Goal: Information Seeking & Learning: Check status

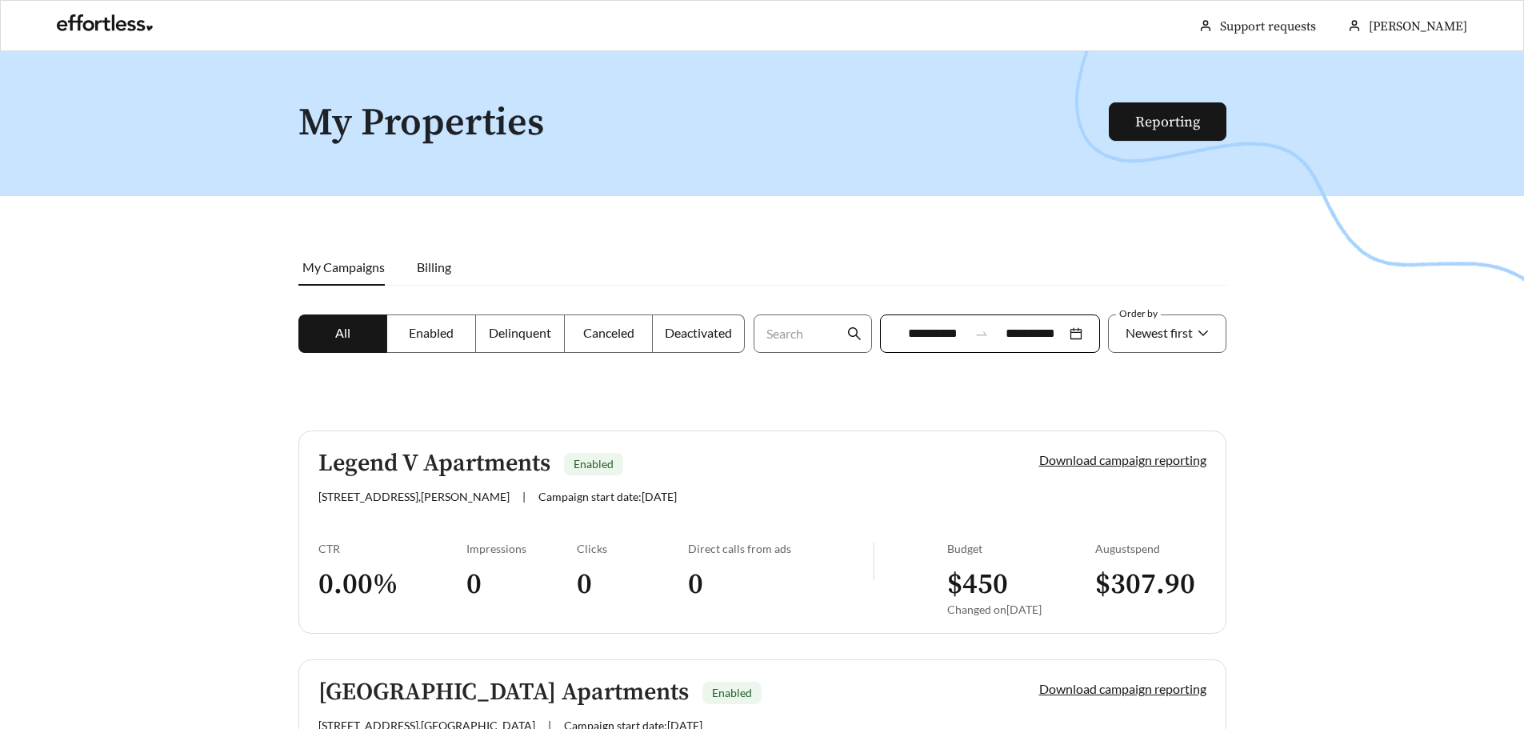
click at [443, 342] on label "Enabled" at bounding box center [431, 333] width 89 height 38
click at [744, 486] on div "Legend V Apartments Enabled [STREET_ADDRESS][PERSON_NAME] | Campaign start date…" at bounding box center [651, 477] width 667 height 53
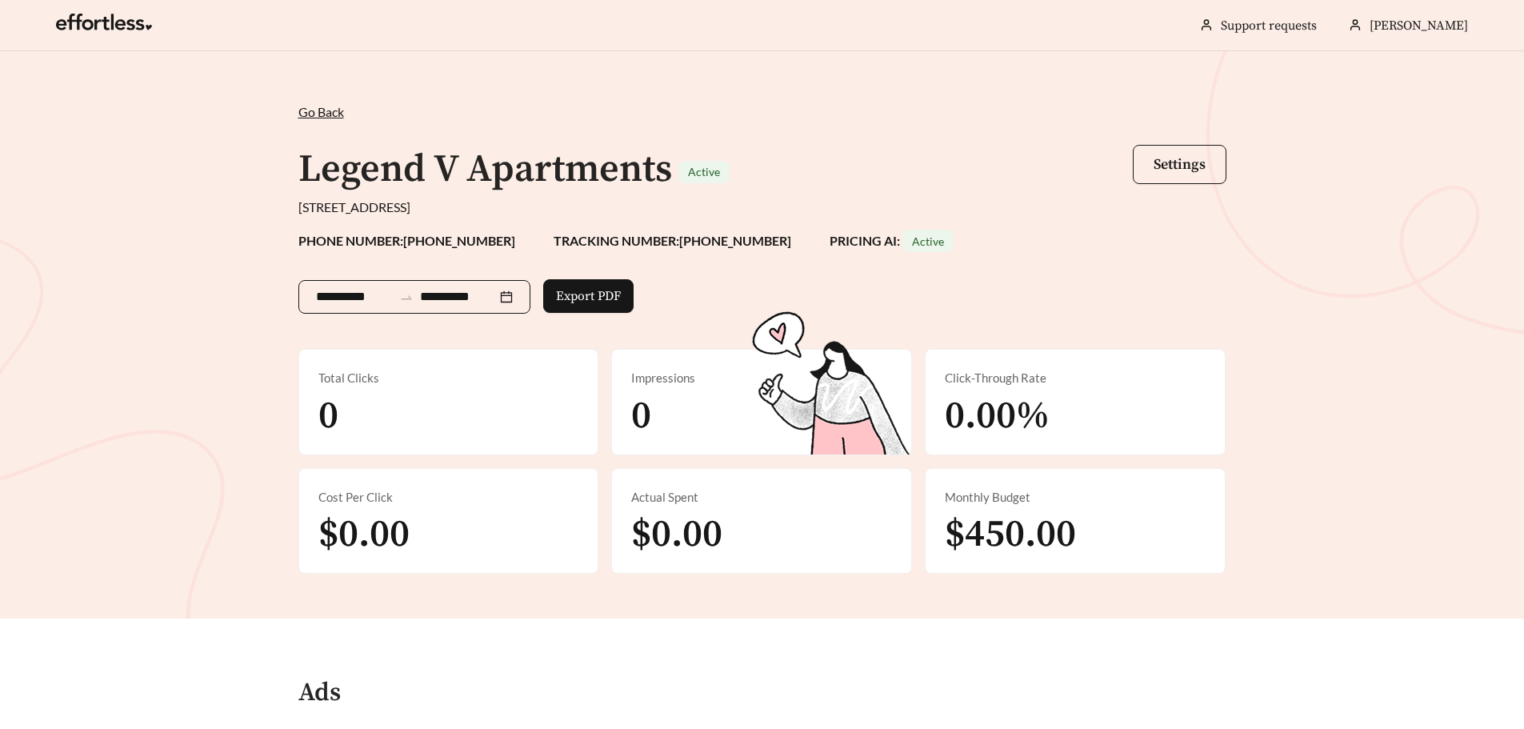
click at [411, 296] on icon "swap-right" at bounding box center [406, 297] width 14 height 14
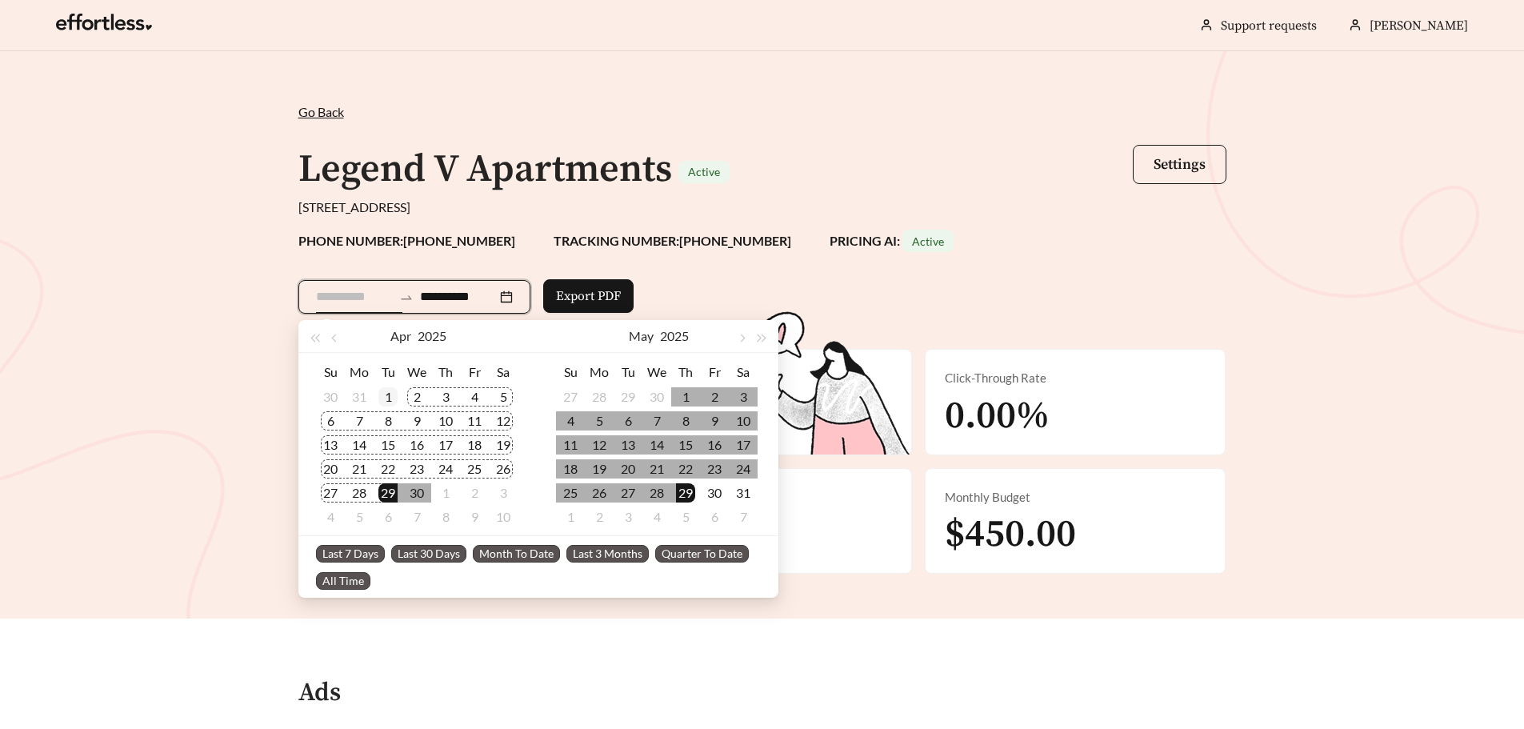
type input "**********"
click at [388, 396] on div "1" at bounding box center [388, 396] width 19 height 19
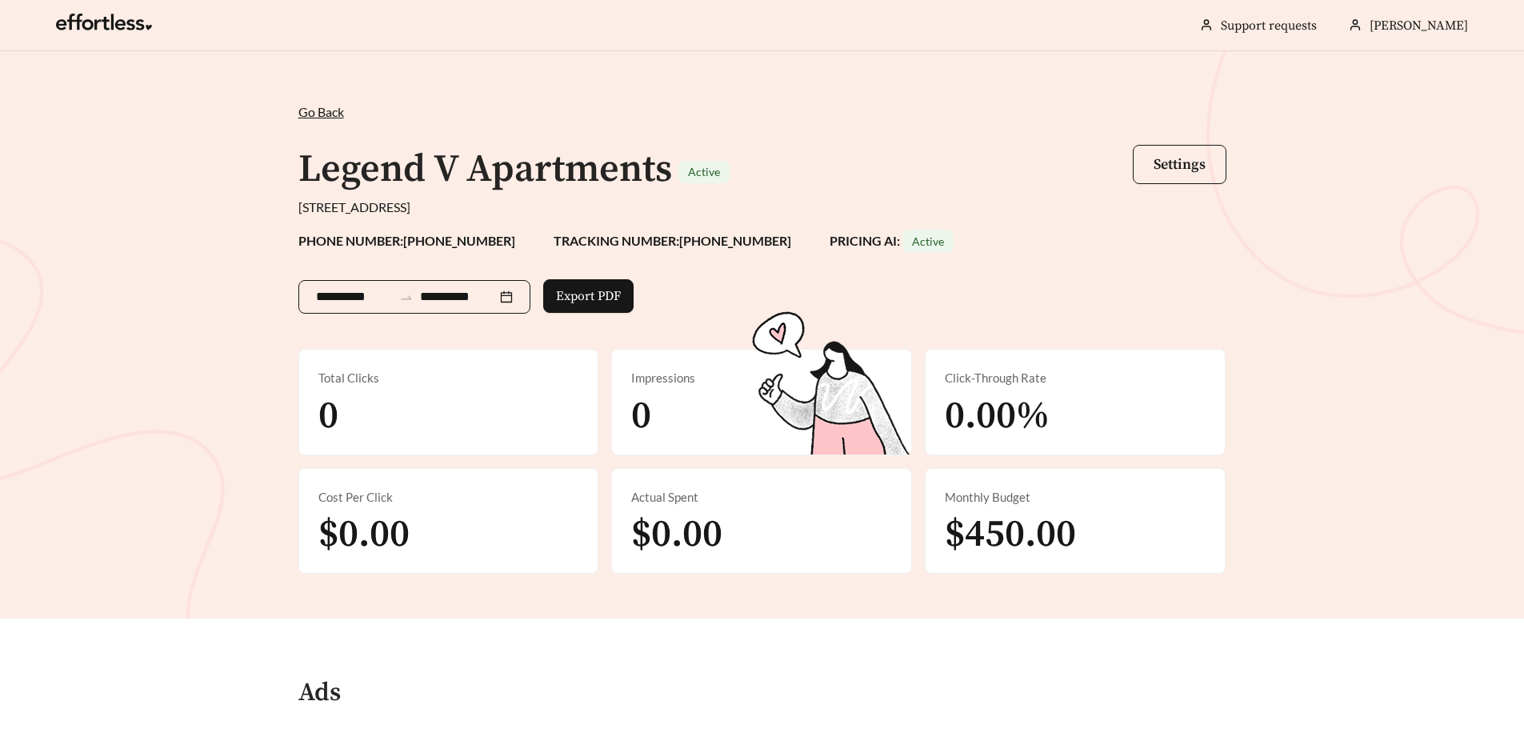
click at [471, 301] on input "**********" at bounding box center [458, 296] width 77 height 19
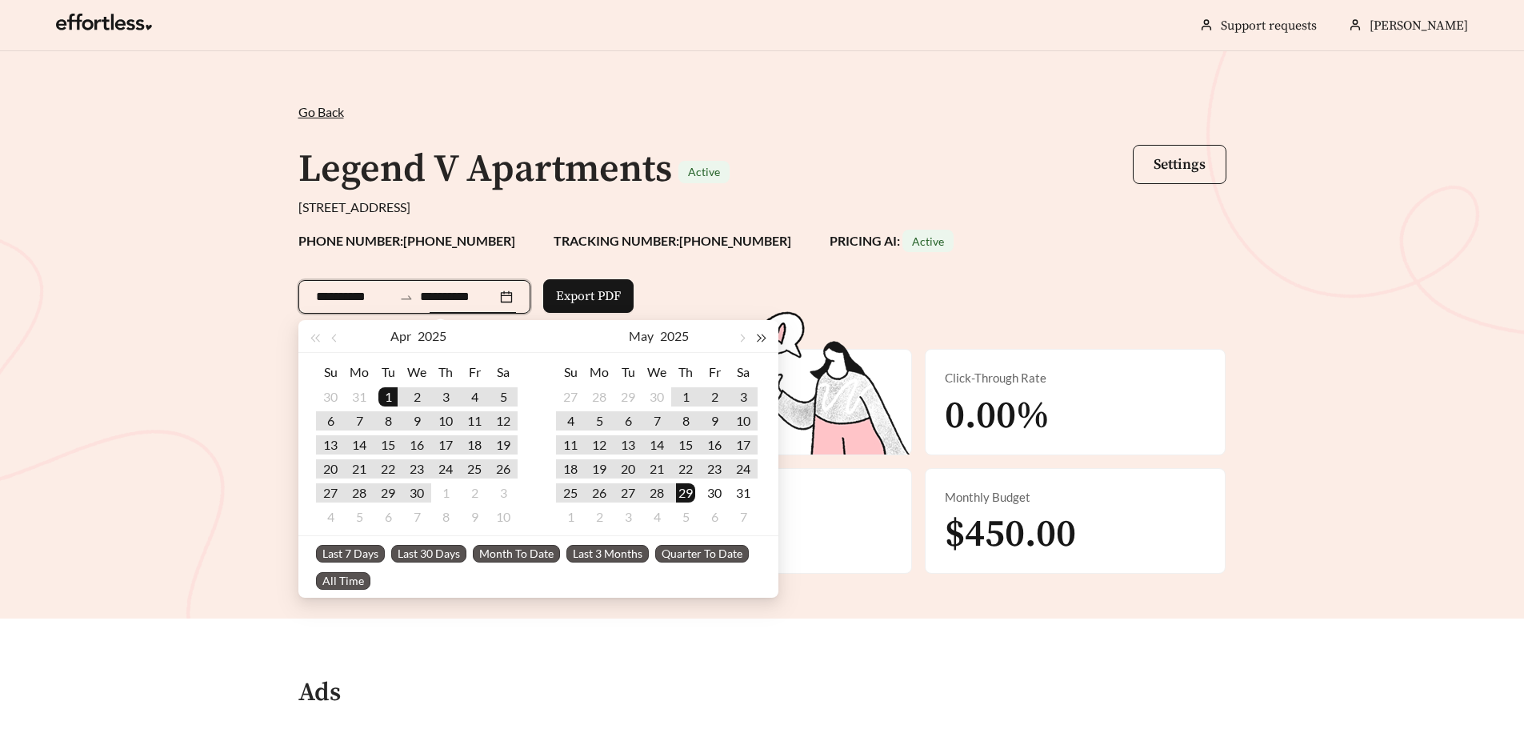
click at [763, 335] on span "button" at bounding box center [762, 339] width 8 height 8
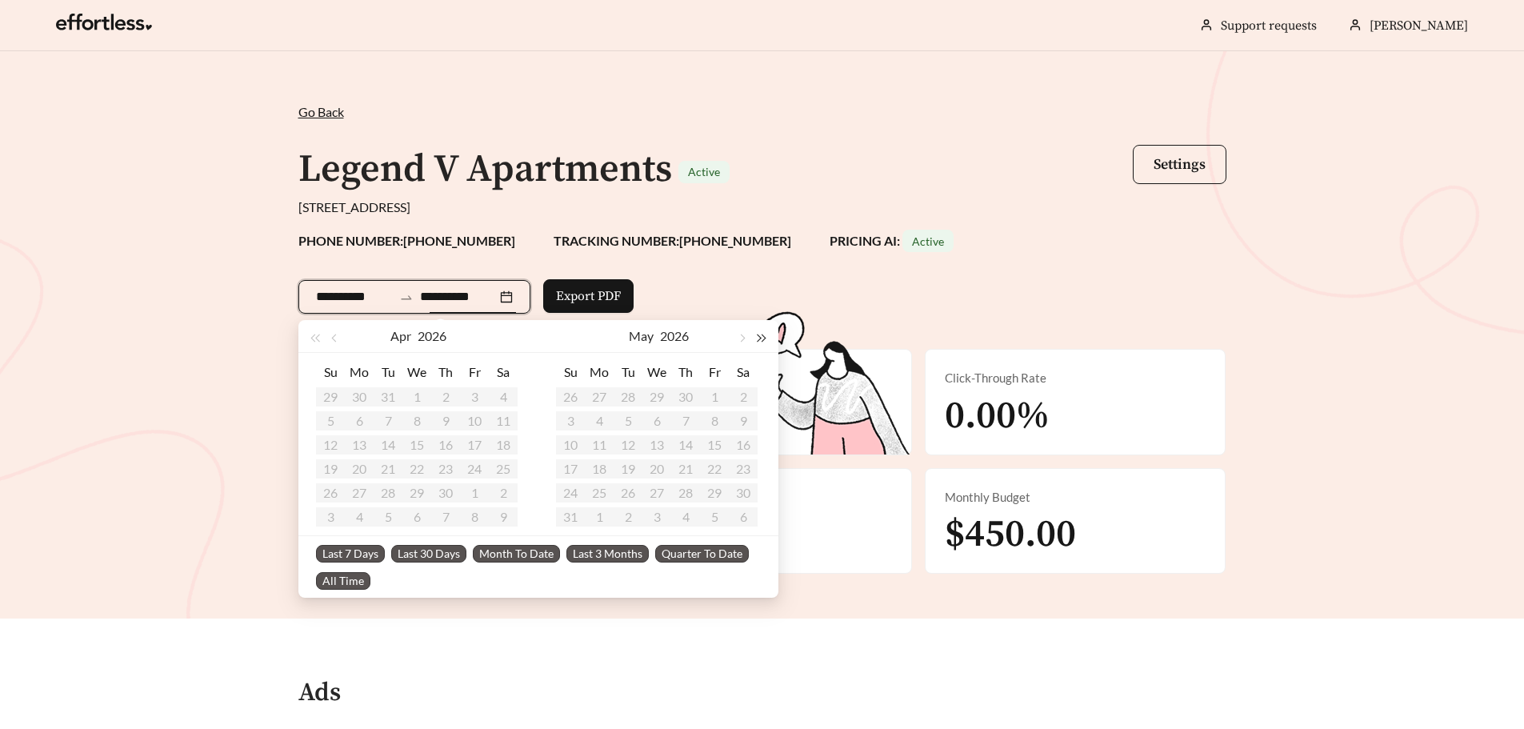
click at [761, 335] on span "button" at bounding box center [762, 339] width 8 height 8
click at [311, 343] on button "button" at bounding box center [315, 336] width 21 height 32
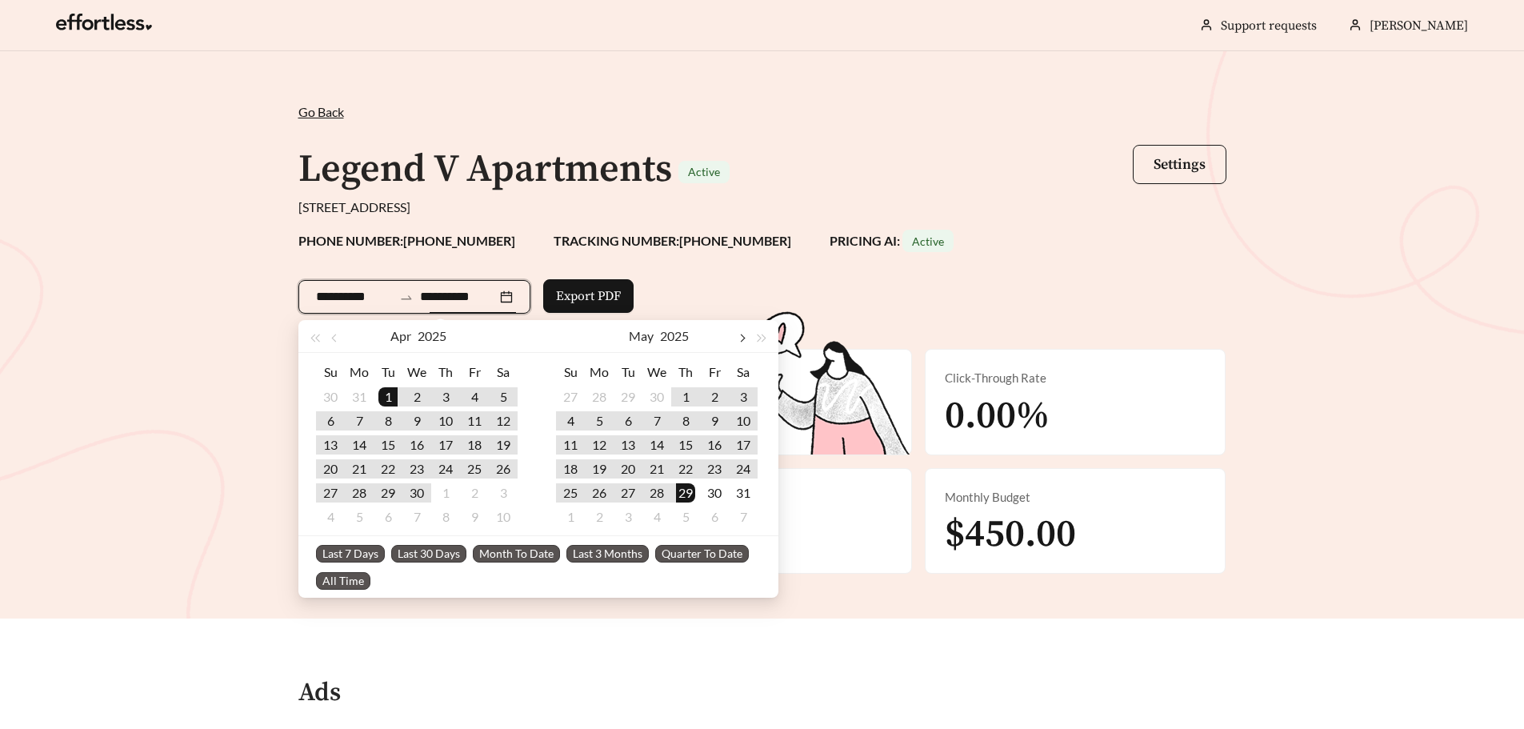
click at [743, 345] on button "button" at bounding box center [741, 336] width 21 height 32
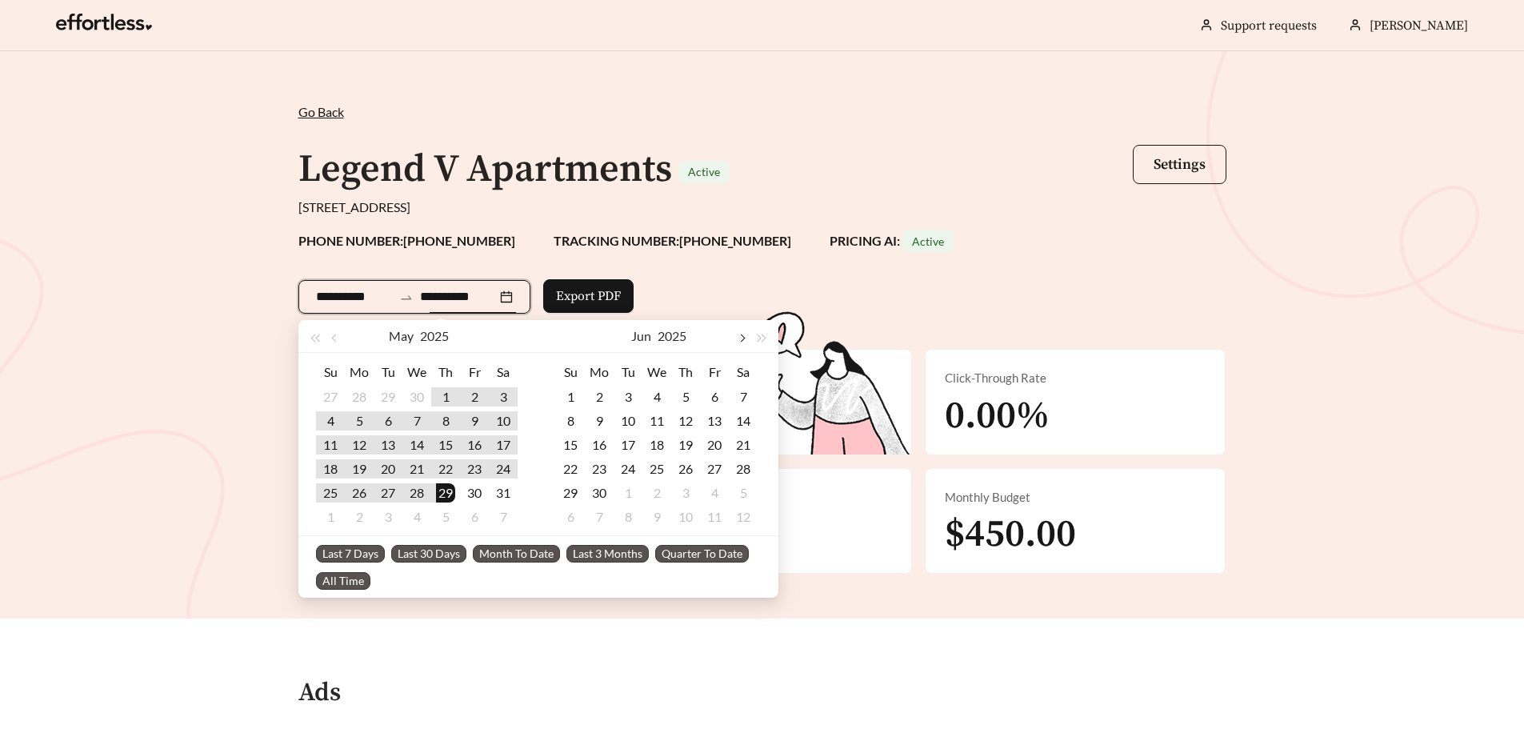
click at [743, 345] on button "button" at bounding box center [741, 336] width 21 height 32
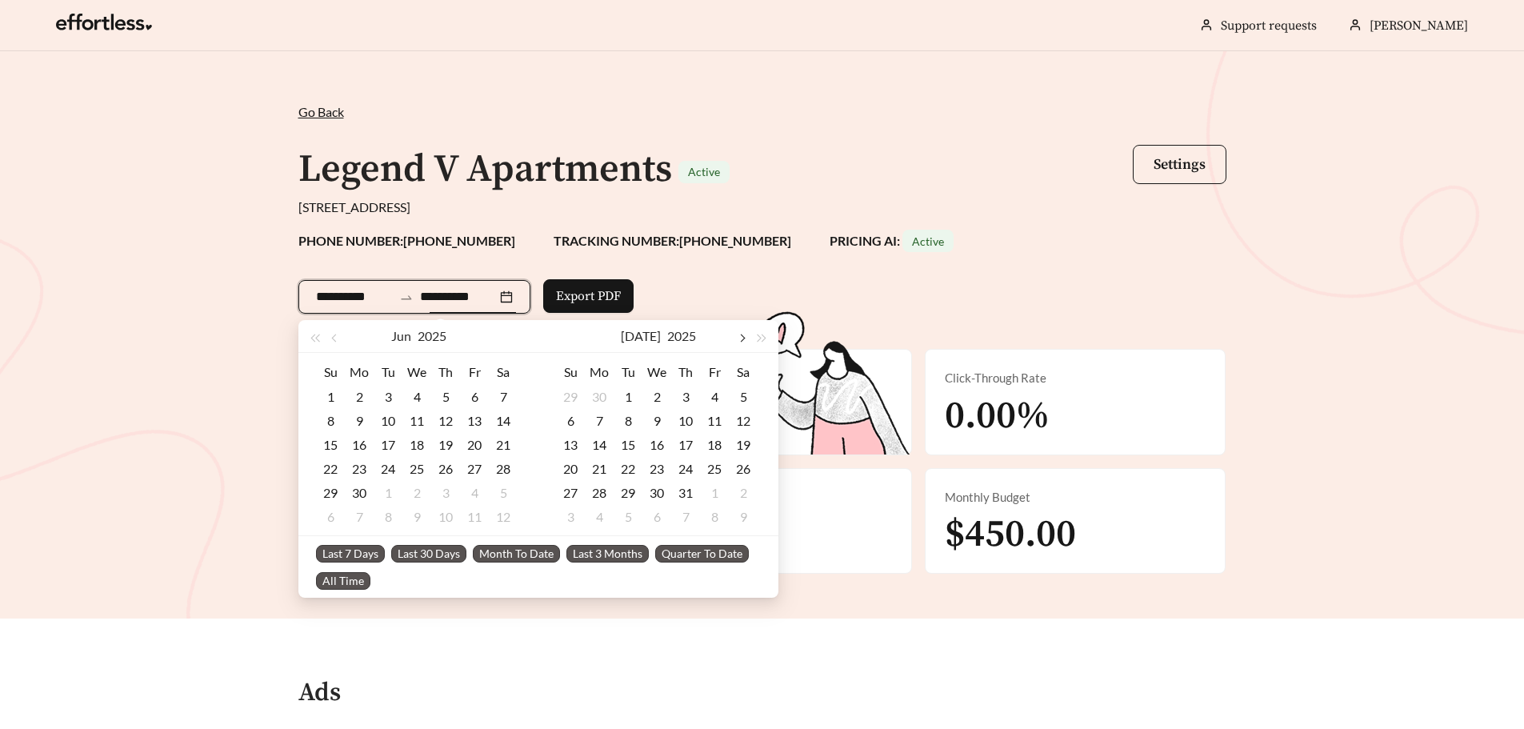
click at [743, 345] on button "button" at bounding box center [741, 336] width 21 height 32
type input "**********"
click at [718, 401] on div "1" at bounding box center [714, 396] width 19 height 19
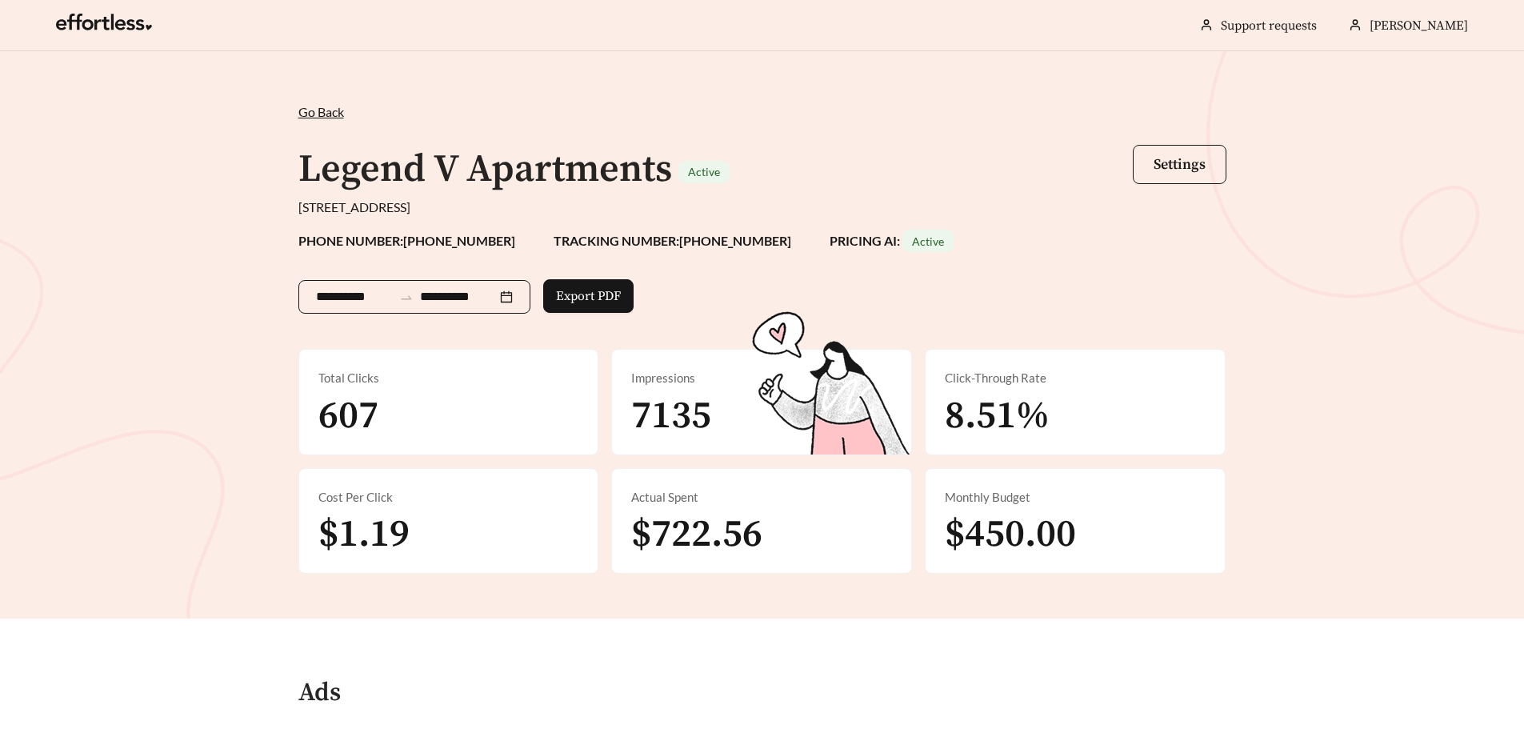
click at [412, 296] on icon "swap-right" at bounding box center [406, 297] width 14 height 14
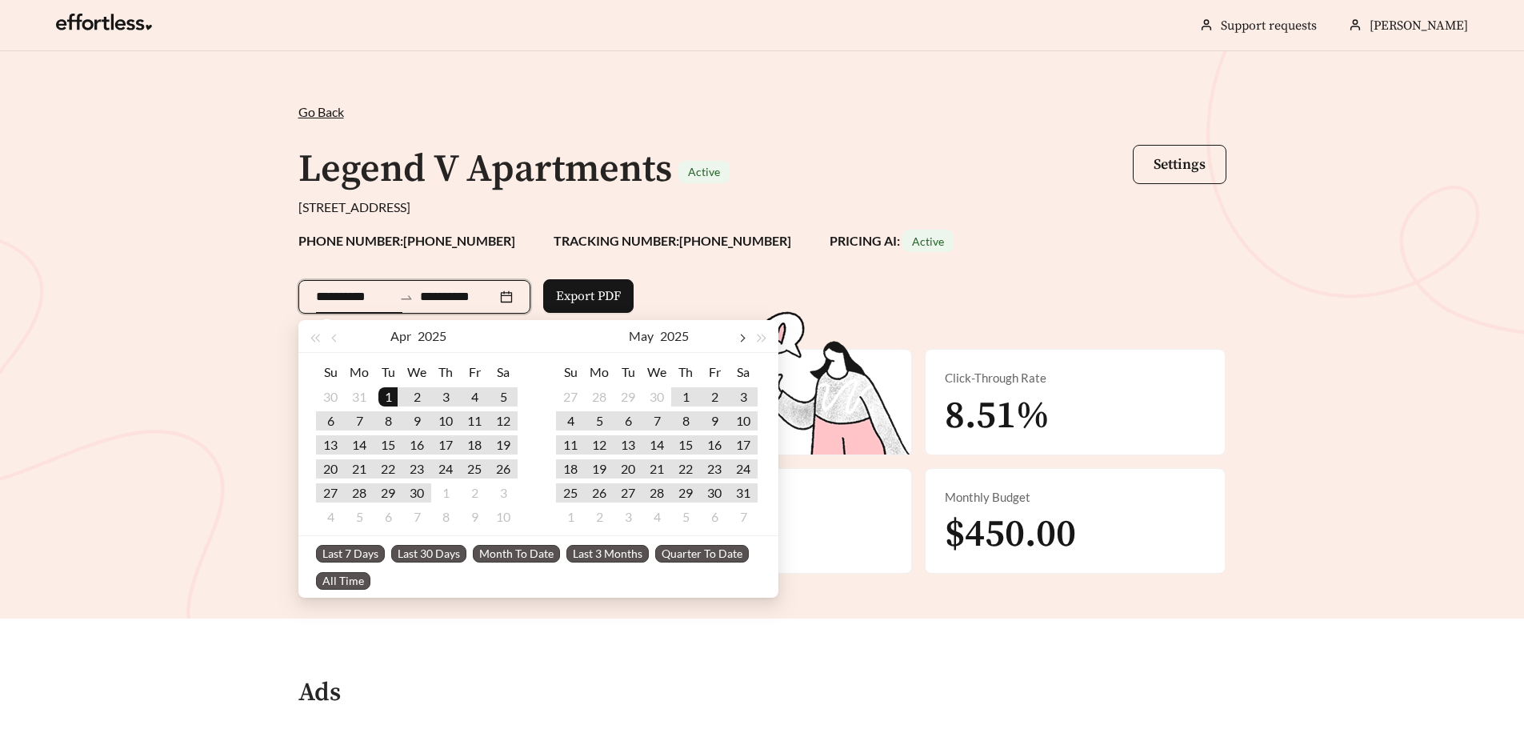
click at [746, 338] on button "button" at bounding box center [741, 336] width 21 height 32
click at [744, 338] on span "button" at bounding box center [742, 339] width 8 height 8
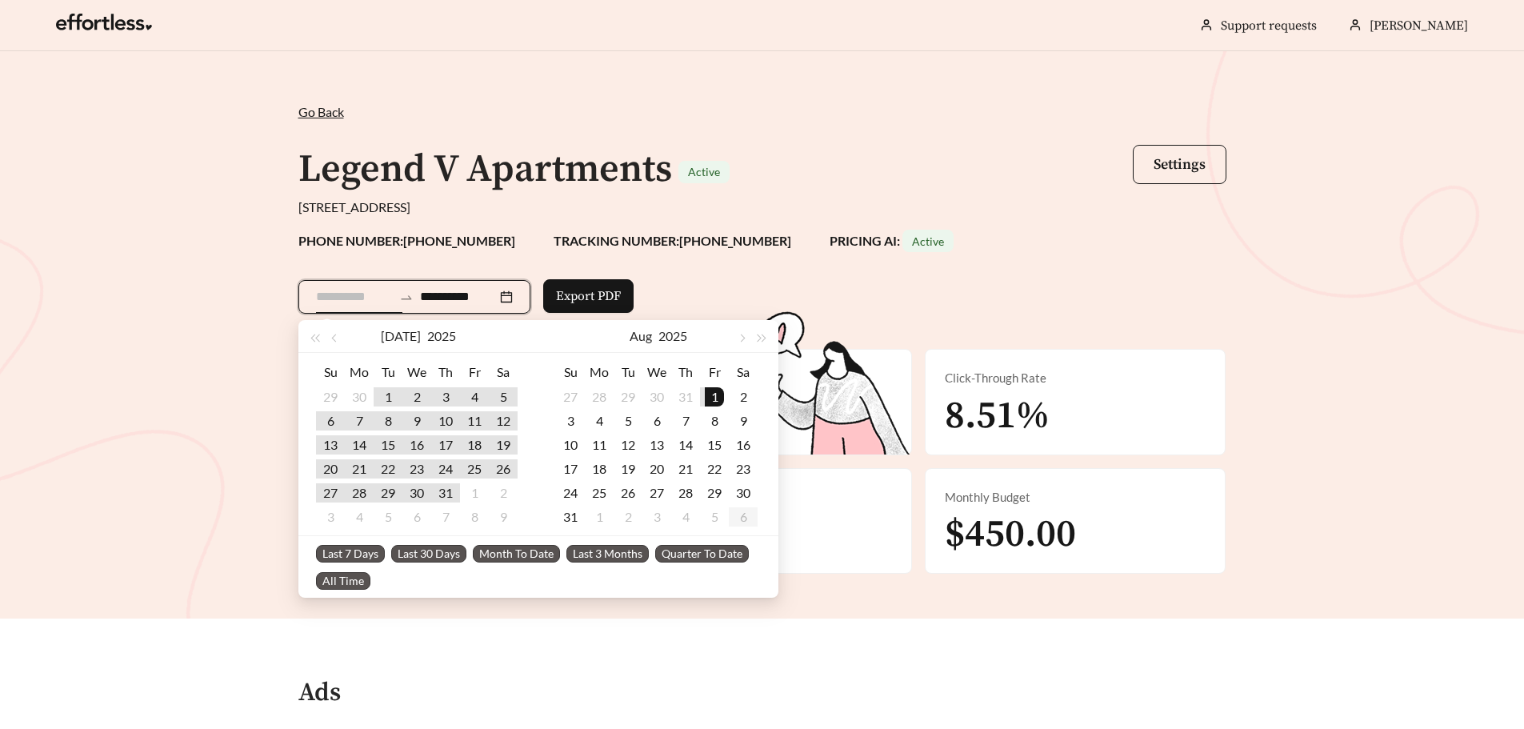
type input "**********"
click at [720, 393] on div "1" at bounding box center [714, 396] width 19 height 19
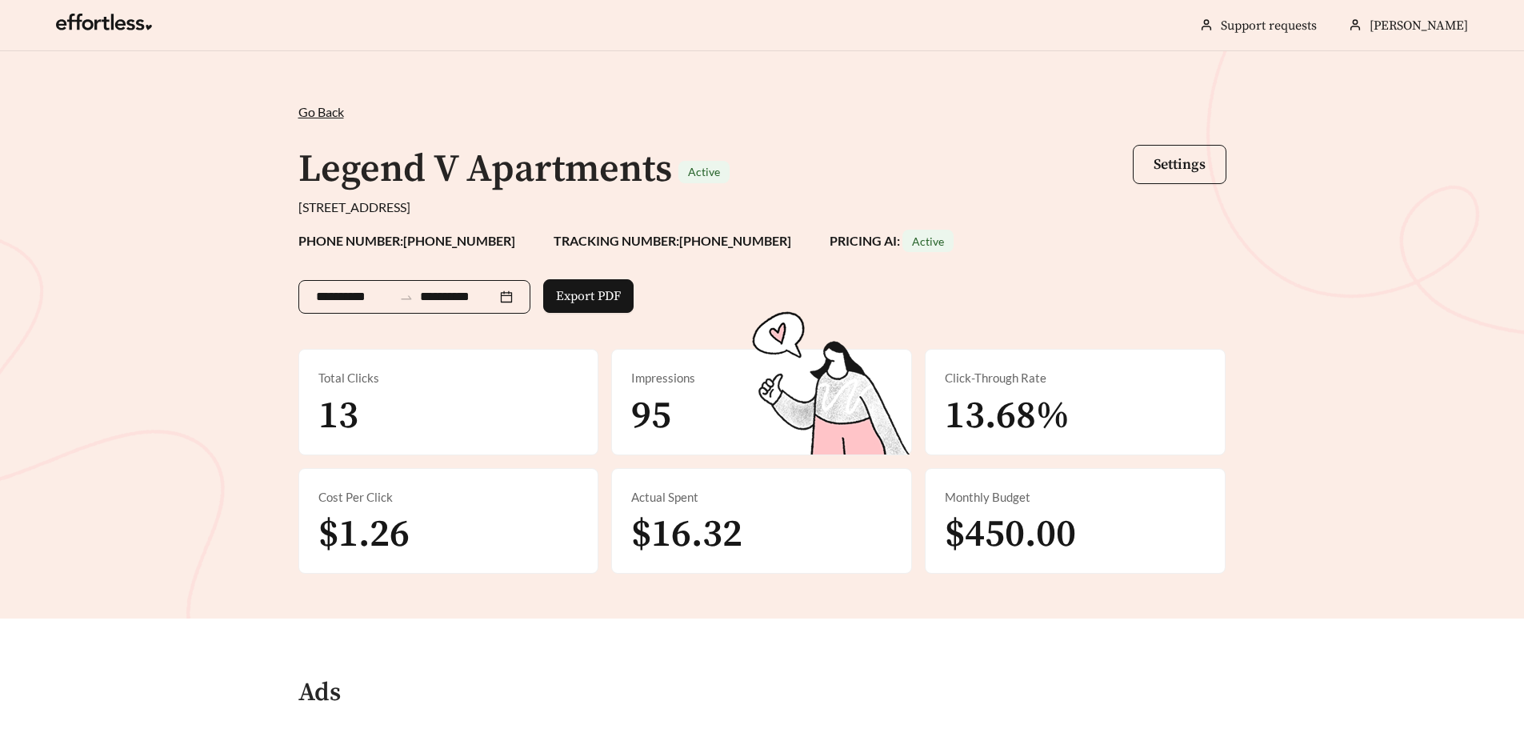
click at [465, 303] on input "**********" at bounding box center [458, 296] width 77 height 19
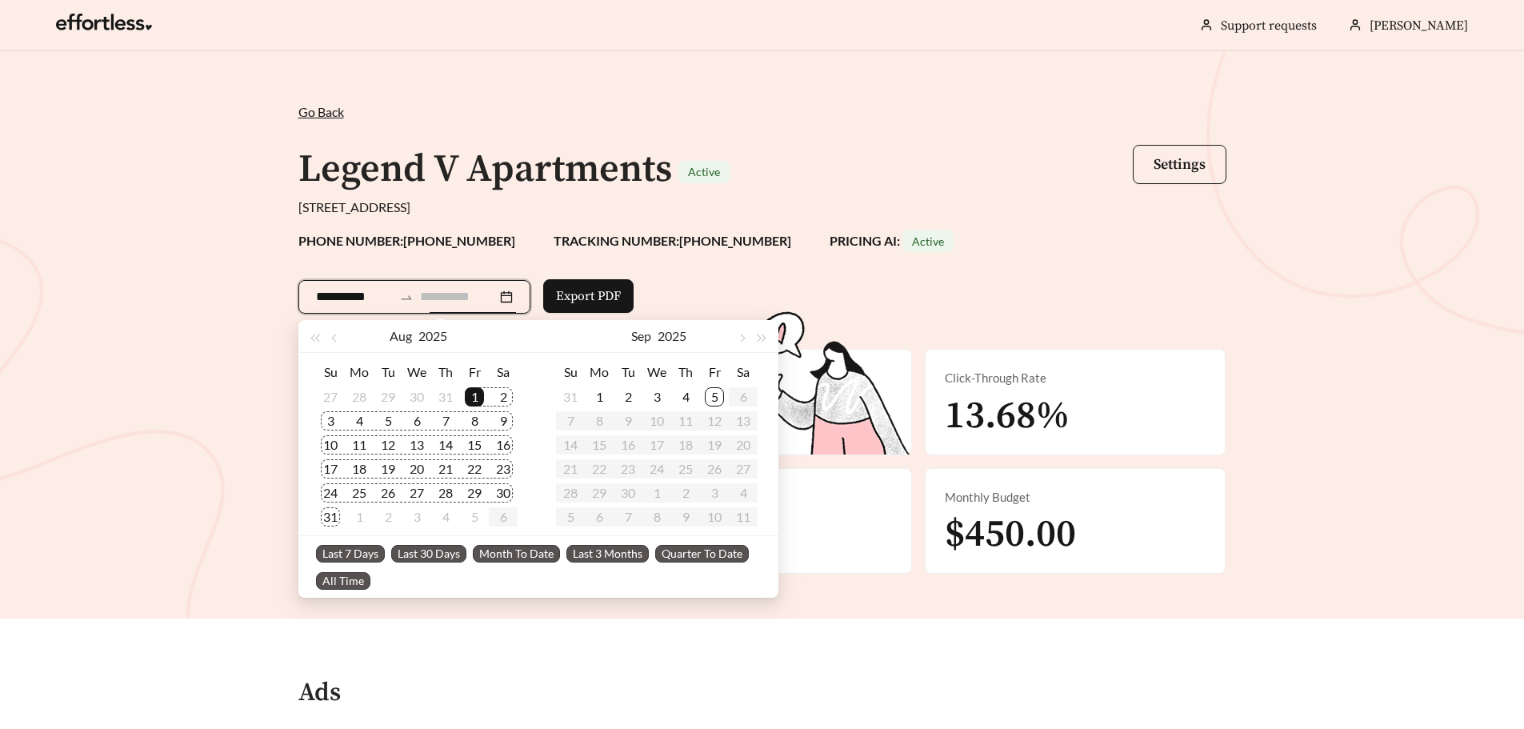
type input "**********"
click at [332, 519] on div "31" at bounding box center [330, 516] width 19 height 19
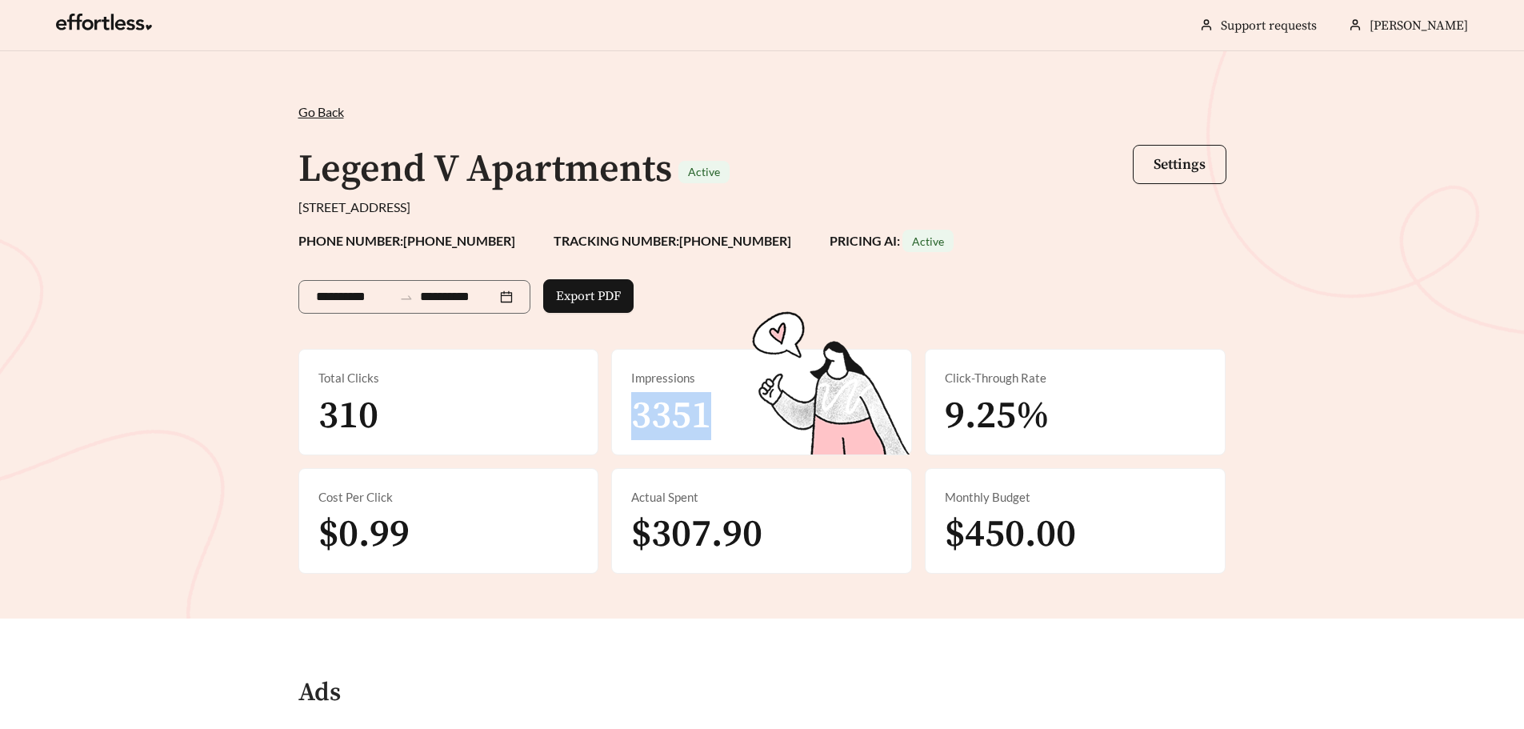
drag, startPoint x: 621, startPoint y: 416, endPoint x: 677, endPoint y: 425, distance: 56.7
click at [749, 422] on div "Impressions 3351" at bounding box center [761, 402] width 299 height 105
click at [501, 428] on div "Total Clicks 310" at bounding box center [448, 402] width 299 height 105
drag, startPoint x: 414, startPoint y: 421, endPoint x: 393, endPoint y: 421, distance: 20.8
click at [393, 421] on div "Total Clicks 310" at bounding box center [448, 402] width 299 height 105
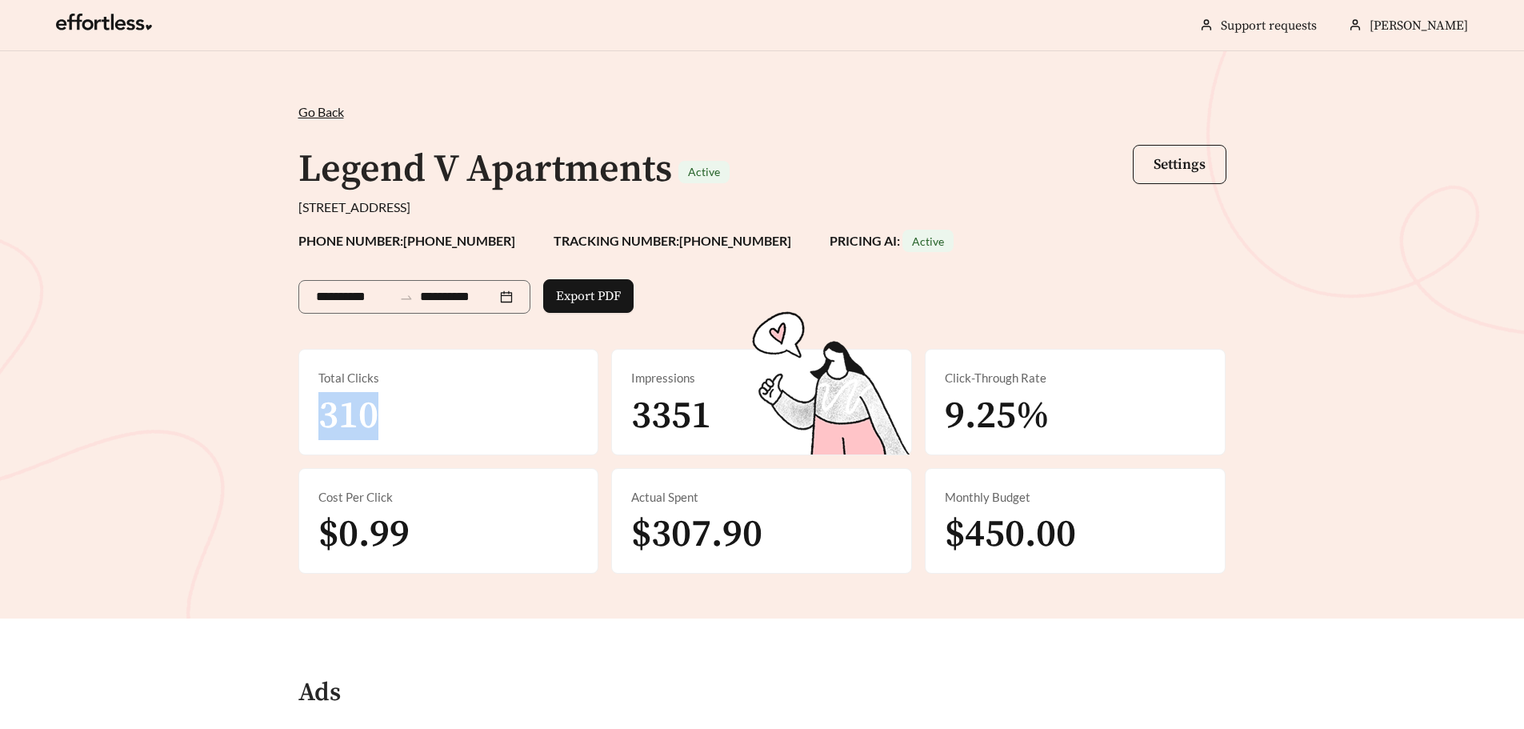
drag, startPoint x: 393, startPoint y: 421, endPoint x: 270, endPoint y: 421, distance: 123.2
click at [270, 421] on div "**********" at bounding box center [762, 334] width 1524 height 567
click at [639, 438] on span "3351" at bounding box center [671, 416] width 80 height 48
drag, startPoint x: 943, startPoint y: 413, endPoint x: 1032, endPoint y: 415, distance: 88.1
click at [1029, 415] on div "Click-Through Rate 9.25%" at bounding box center [1075, 402] width 299 height 105
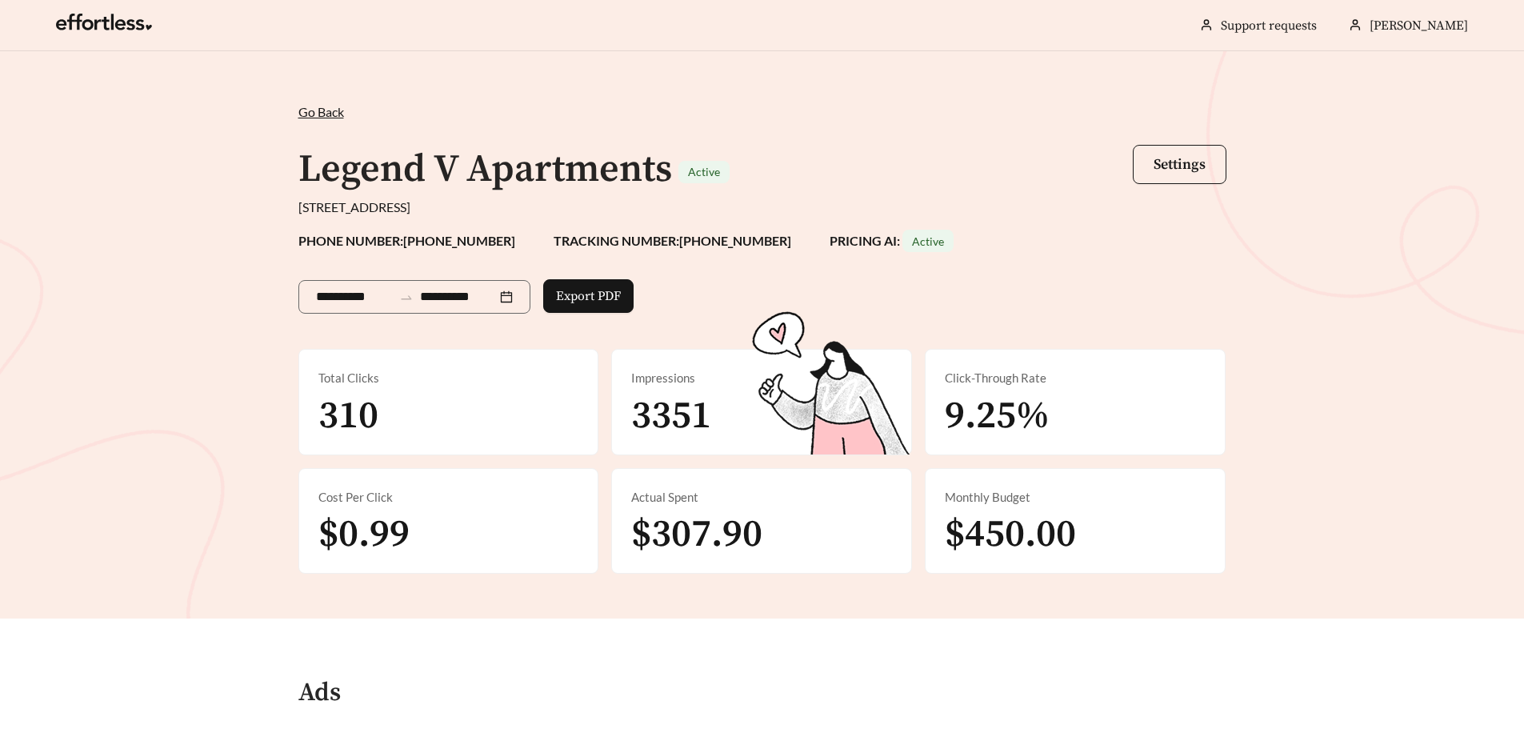
click at [1050, 418] on span "9.25%" at bounding box center [997, 416] width 105 height 48
drag, startPoint x: 641, startPoint y: 529, endPoint x: 767, endPoint y: 539, distance: 126.0
click at [759, 536] on span "$307.90" at bounding box center [696, 535] width 131 height 48
click at [791, 533] on div "Actual Spent $307.90" at bounding box center [761, 521] width 299 height 105
drag, startPoint x: 781, startPoint y: 532, endPoint x: 634, endPoint y: 539, distance: 147.4
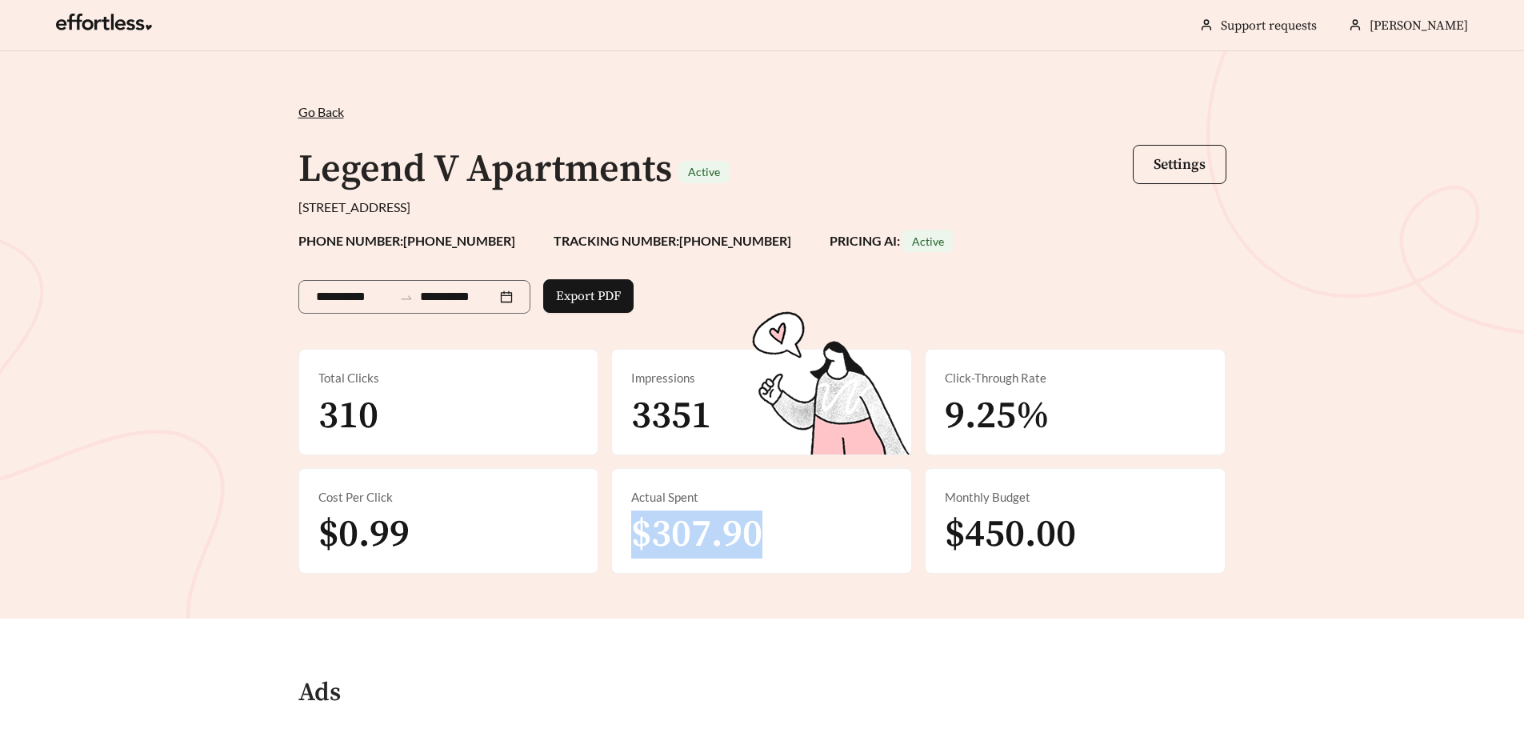
click at [634, 539] on div "Actual Spent $307.90" at bounding box center [761, 521] width 299 height 105
click at [340, 110] on span "Go Back" at bounding box center [321, 111] width 46 height 15
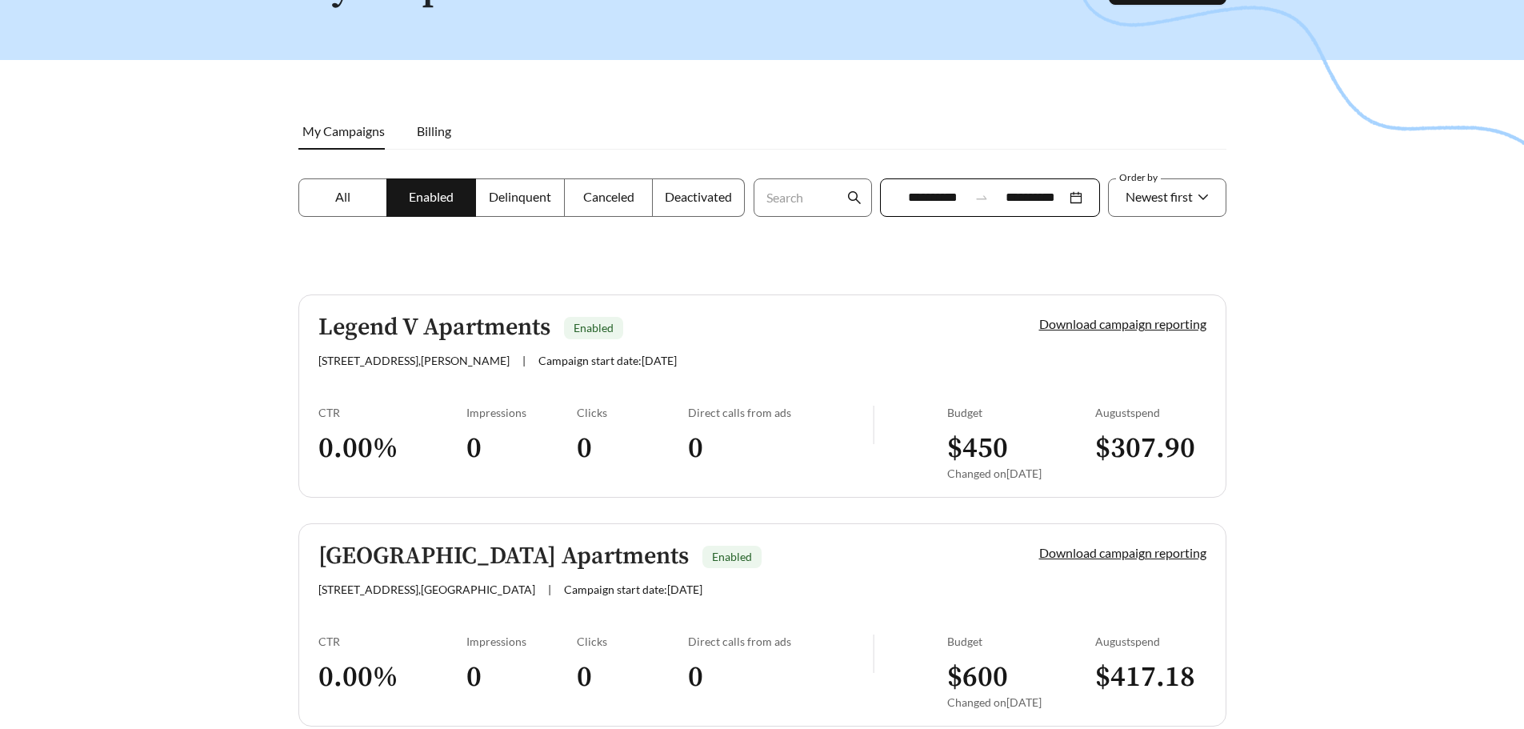
scroll to position [240, 0]
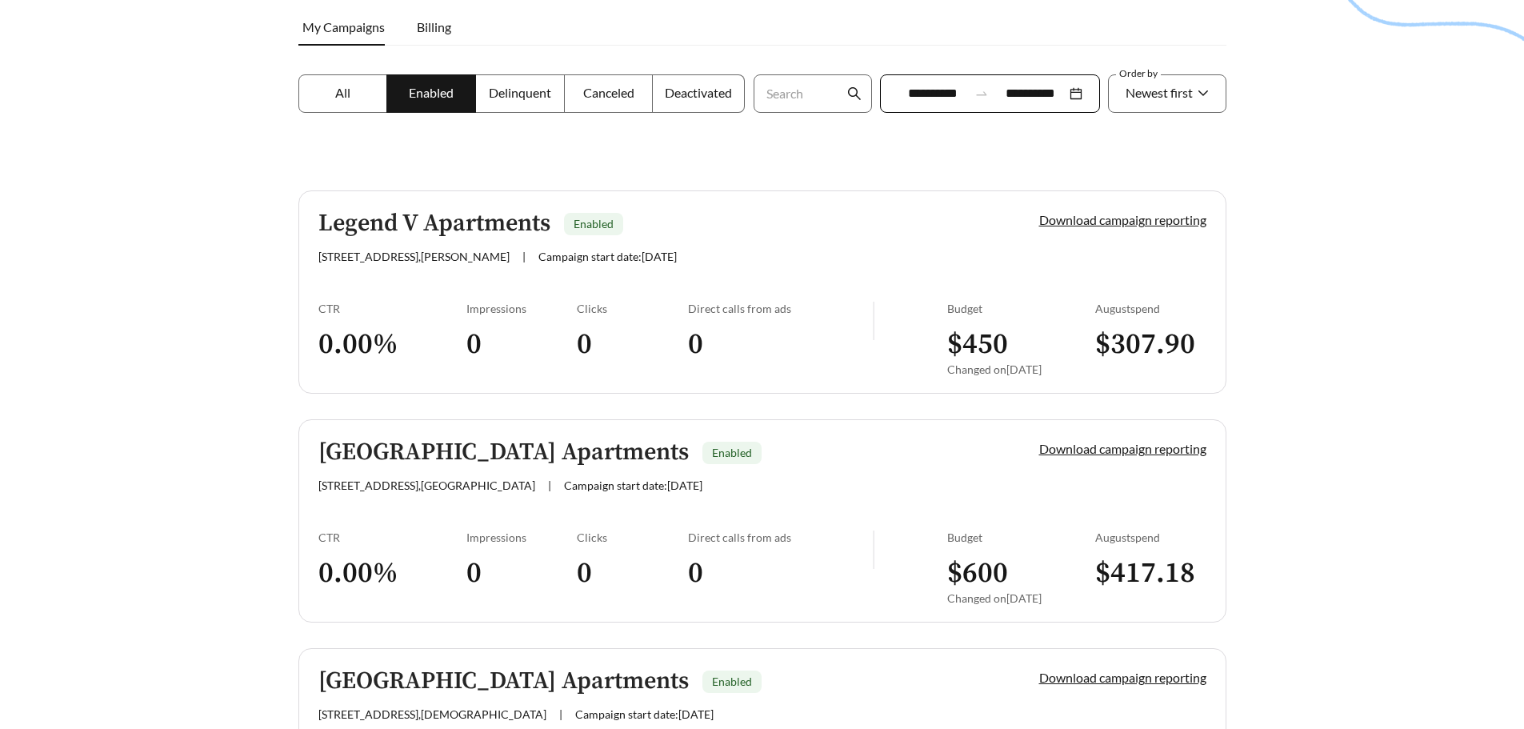
click at [759, 460] on div "[GEOGRAPHIC_DATA] Apartments Enabled" at bounding box center [651, 452] width 667 height 26
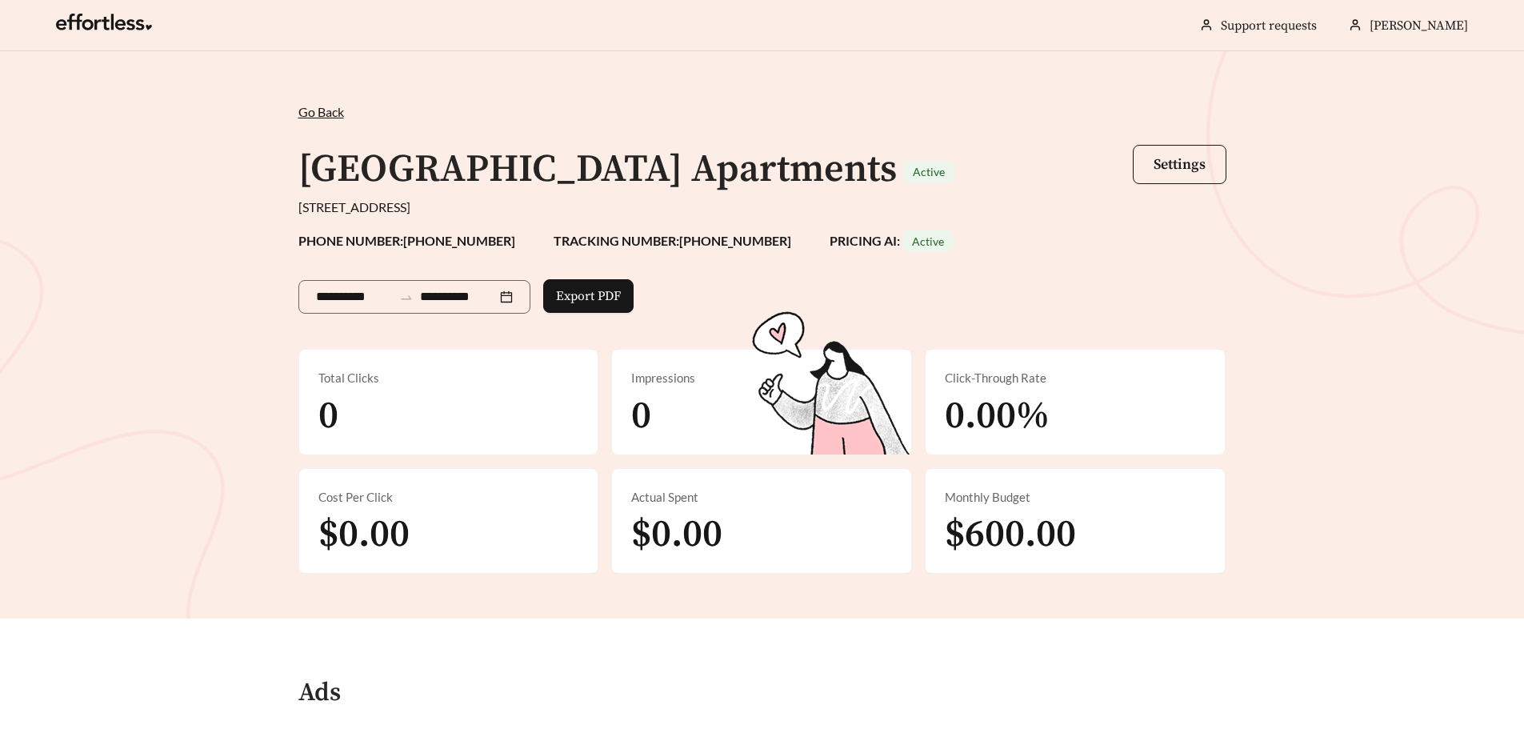
click at [325, 110] on span "Go Back" at bounding box center [321, 111] width 46 height 15
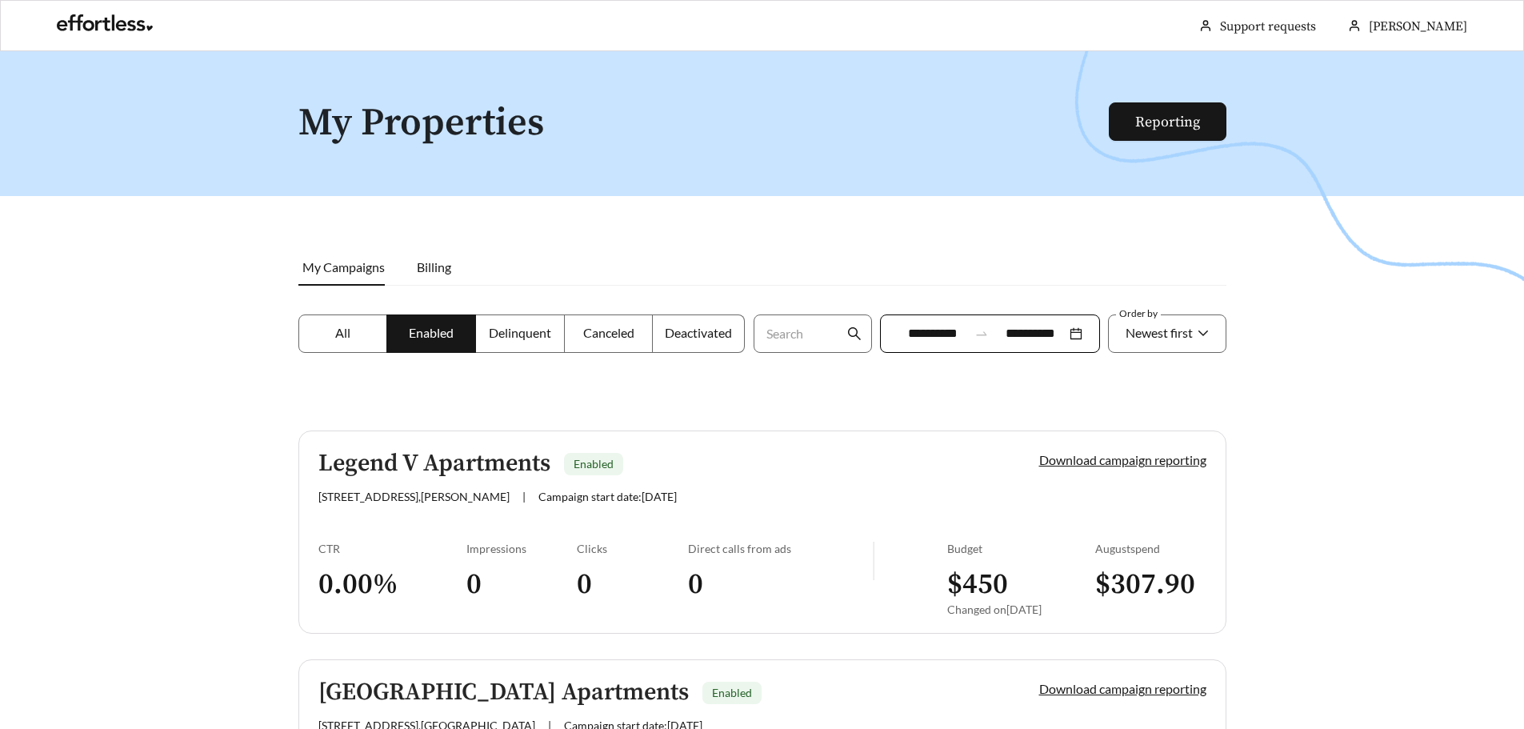
scroll to position [240, 0]
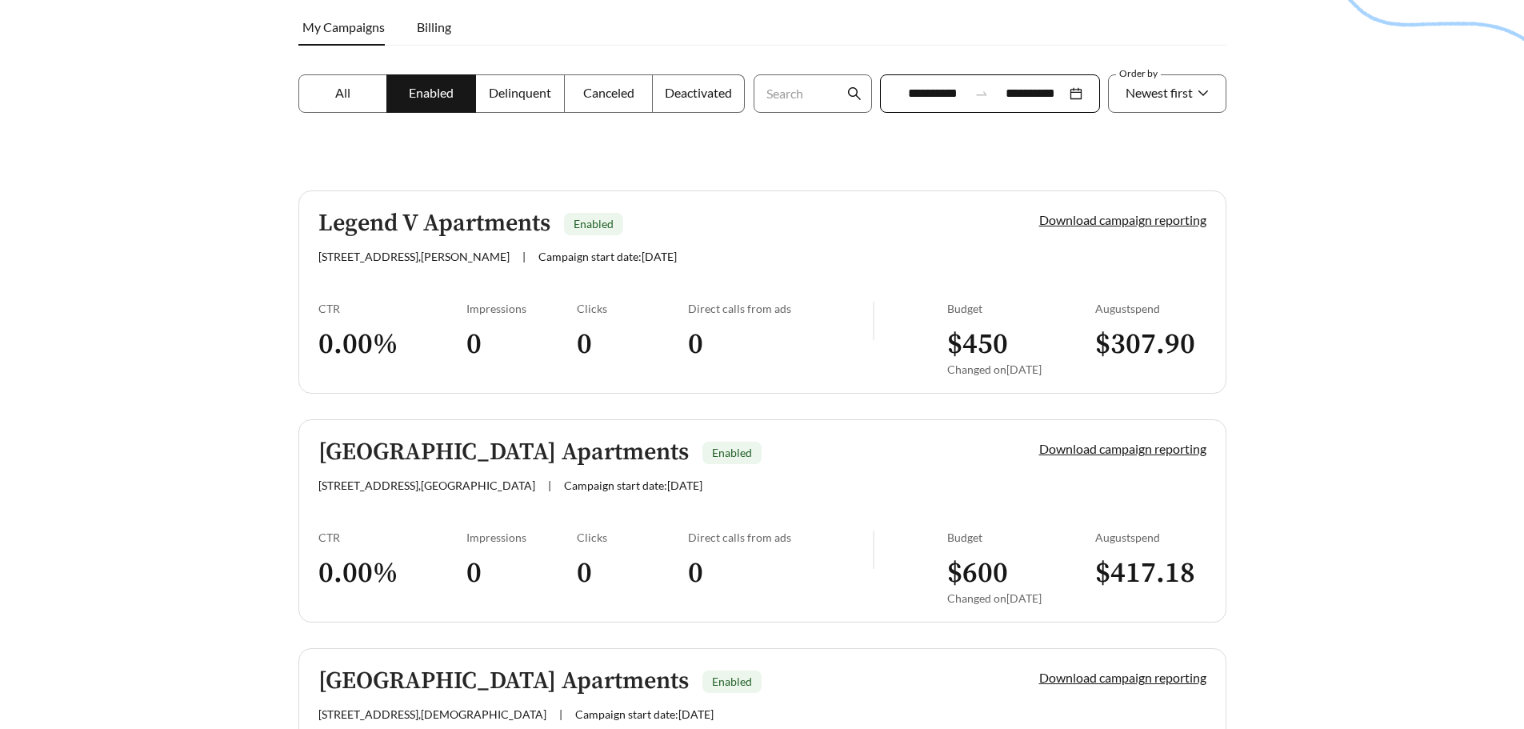
click at [423, 253] on span "[STREET_ADDRESS][PERSON_NAME]" at bounding box center [413, 257] width 191 height 14
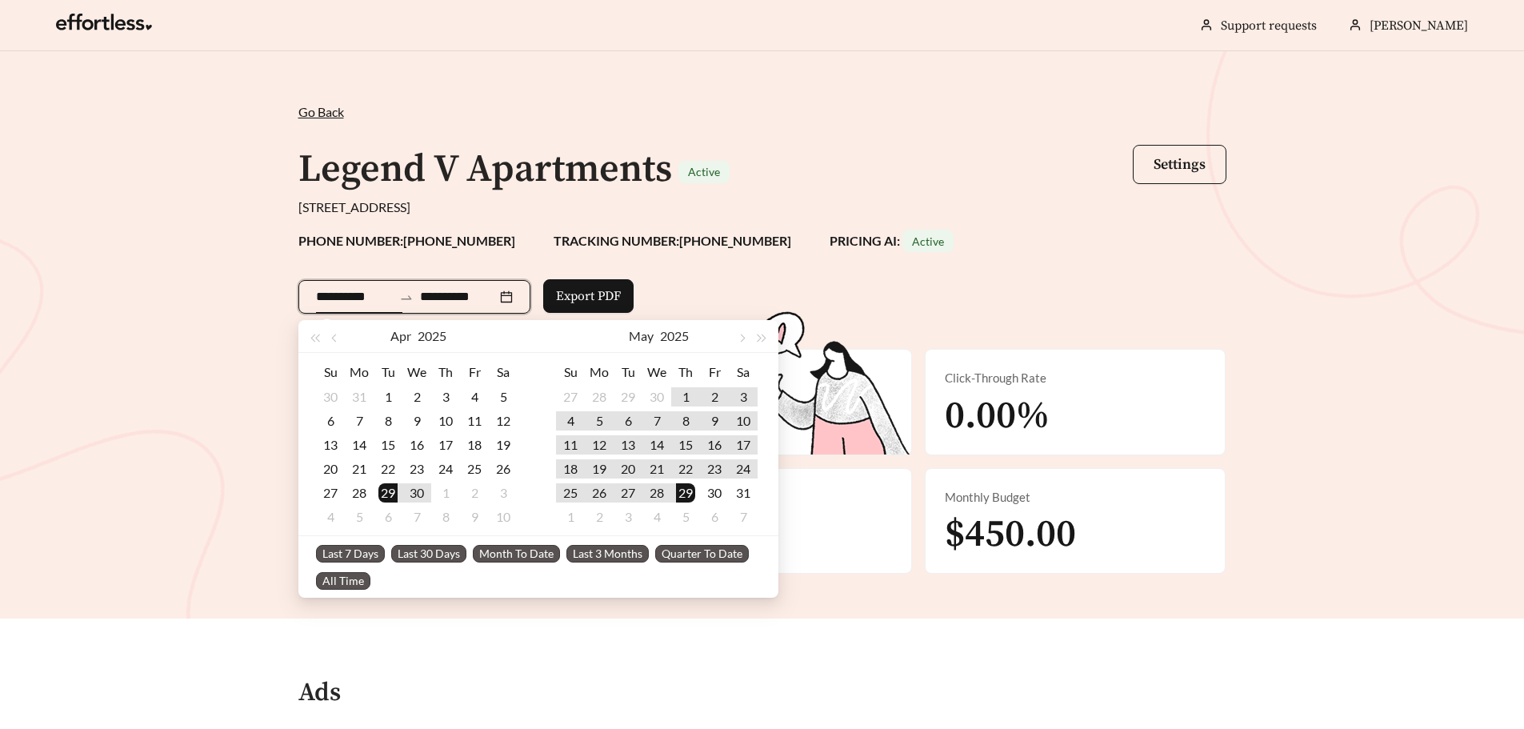
drag, startPoint x: 316, startPoint y: 296, endPoint x: 376, endPoint y: 298, distance: 60.0
click at [376, 298] on input "**********" at bounding box center [354, 296] width 77 height 19
drag, startPoint x: 429, startPoint y: 297, endPoint x: 500, endPoint y: 299, distance: 71.3
click at [497, 299] on input "**********" at bounding box center [458, 296] width 77 height 19
click at [179, 270] on div "**********" at bounding box center [762, 334] width 1524 height 567
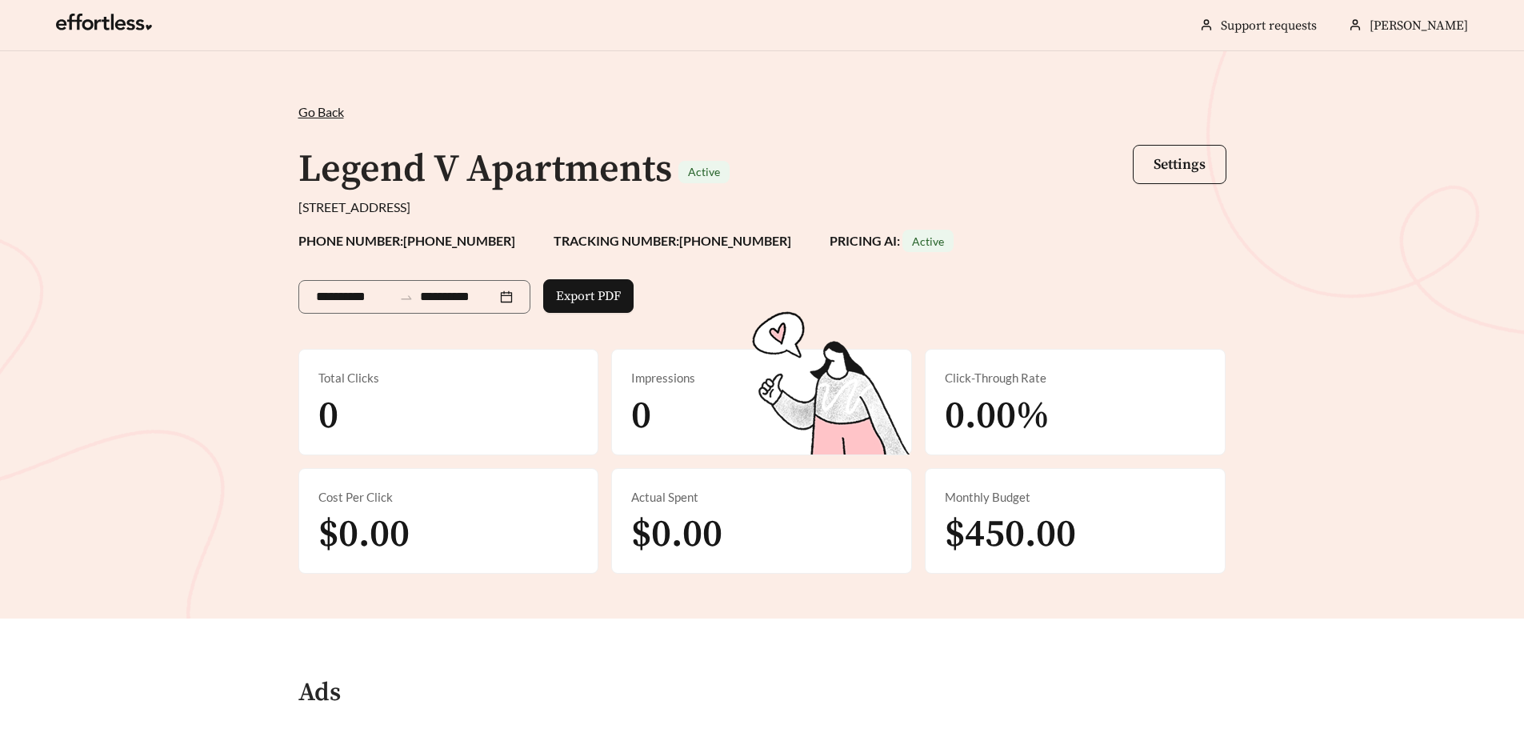
click at [328, 114] on span "Go Back" at bounding box center [321, 111] width 46 height 15
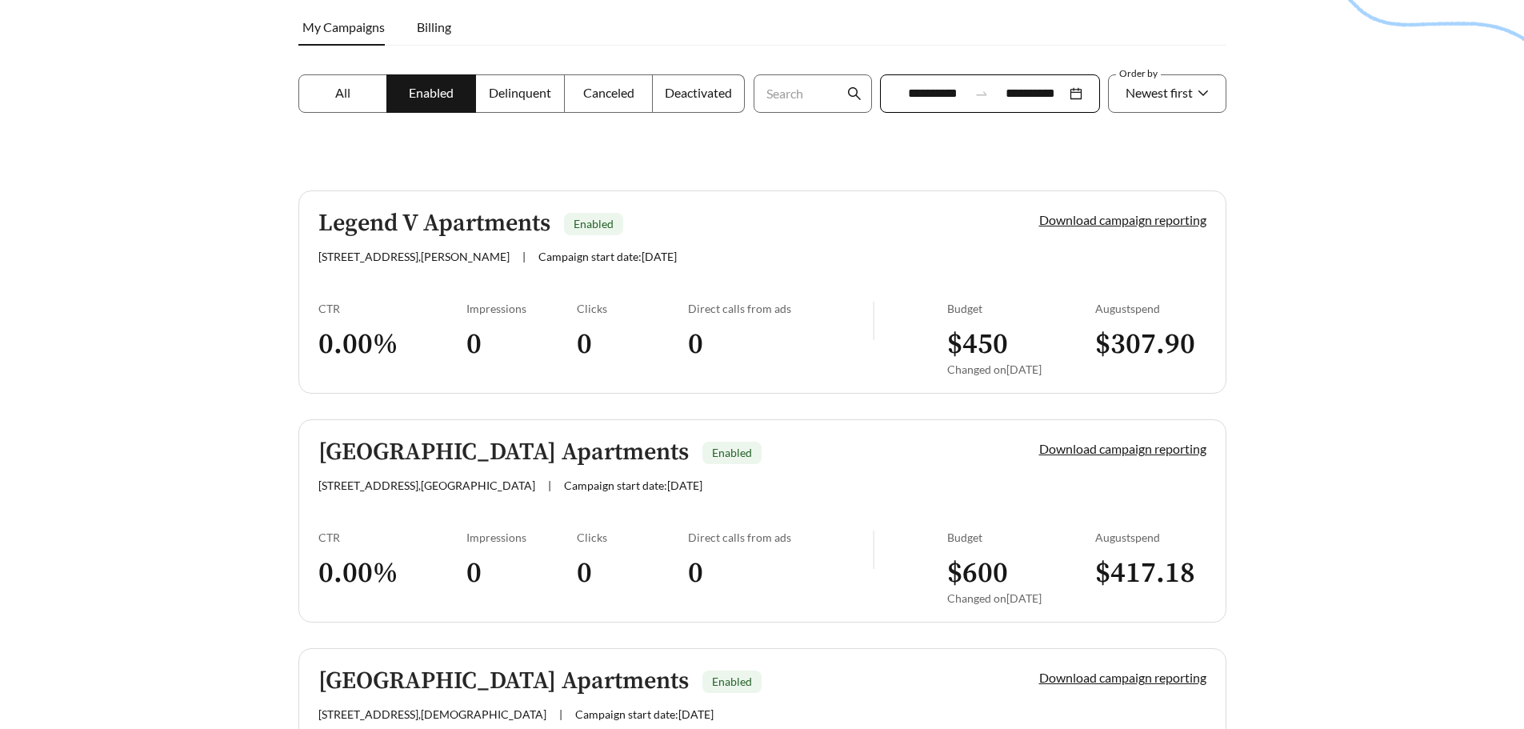
click at [792, 262] on div "[STREET_ADDRESS][PERSON_NAME] | Campaign start date: [DATE]" at bounding box center [651, 257] width 667 height 14
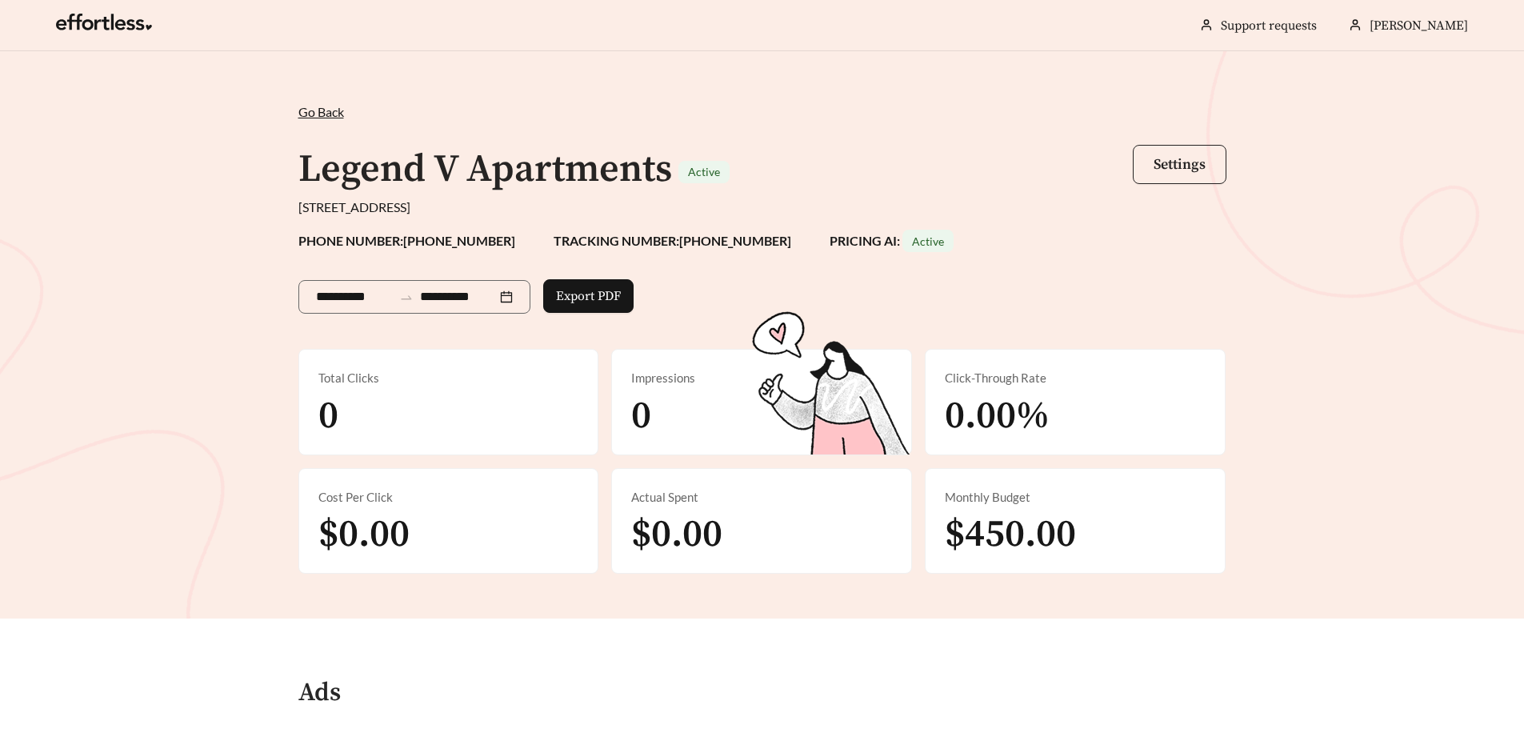
click at [1192, 162] on span "Settings" at bounding box center [1180, 164] width 52 height 18
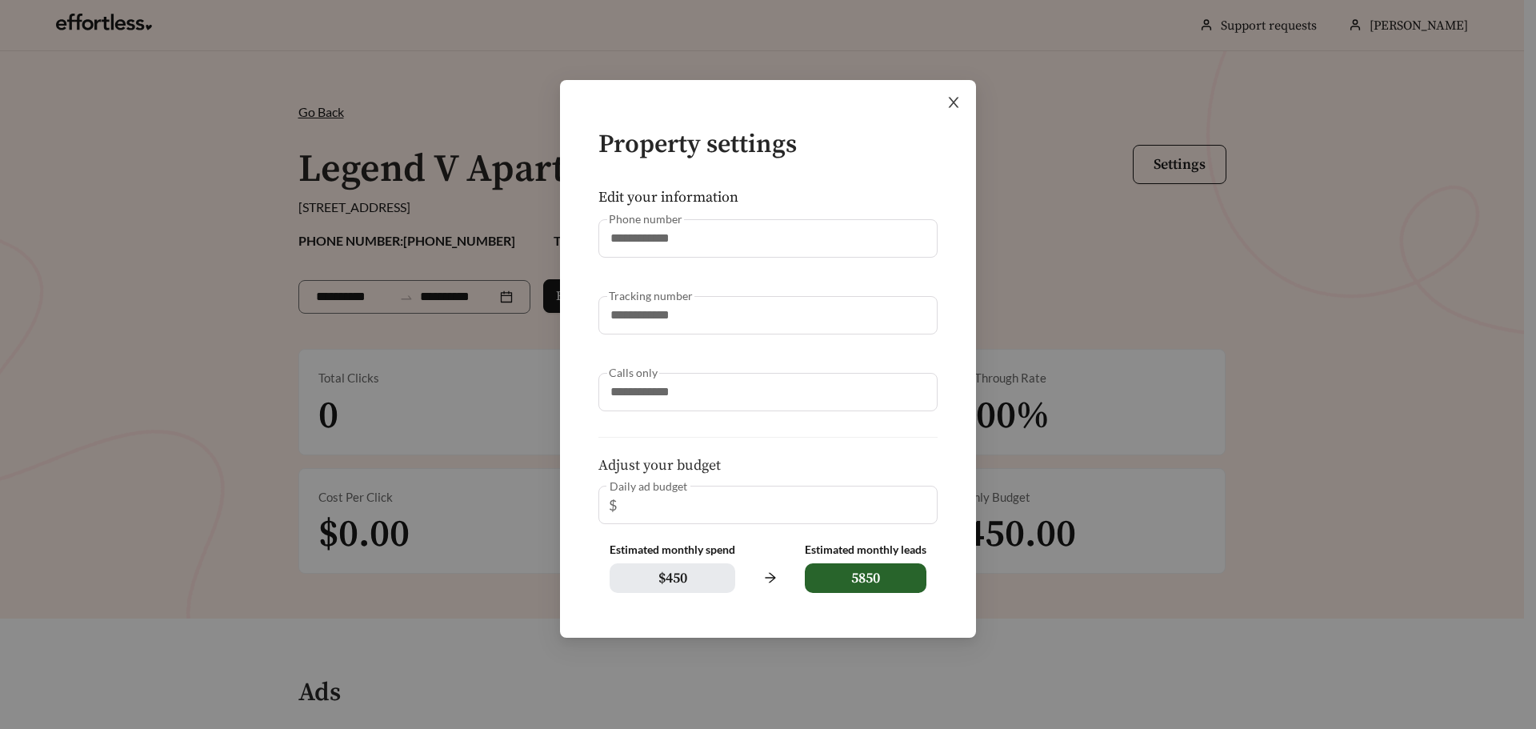
click at [955, 105] on icon "close" at bounding box center [954, 103] width 10 height 10
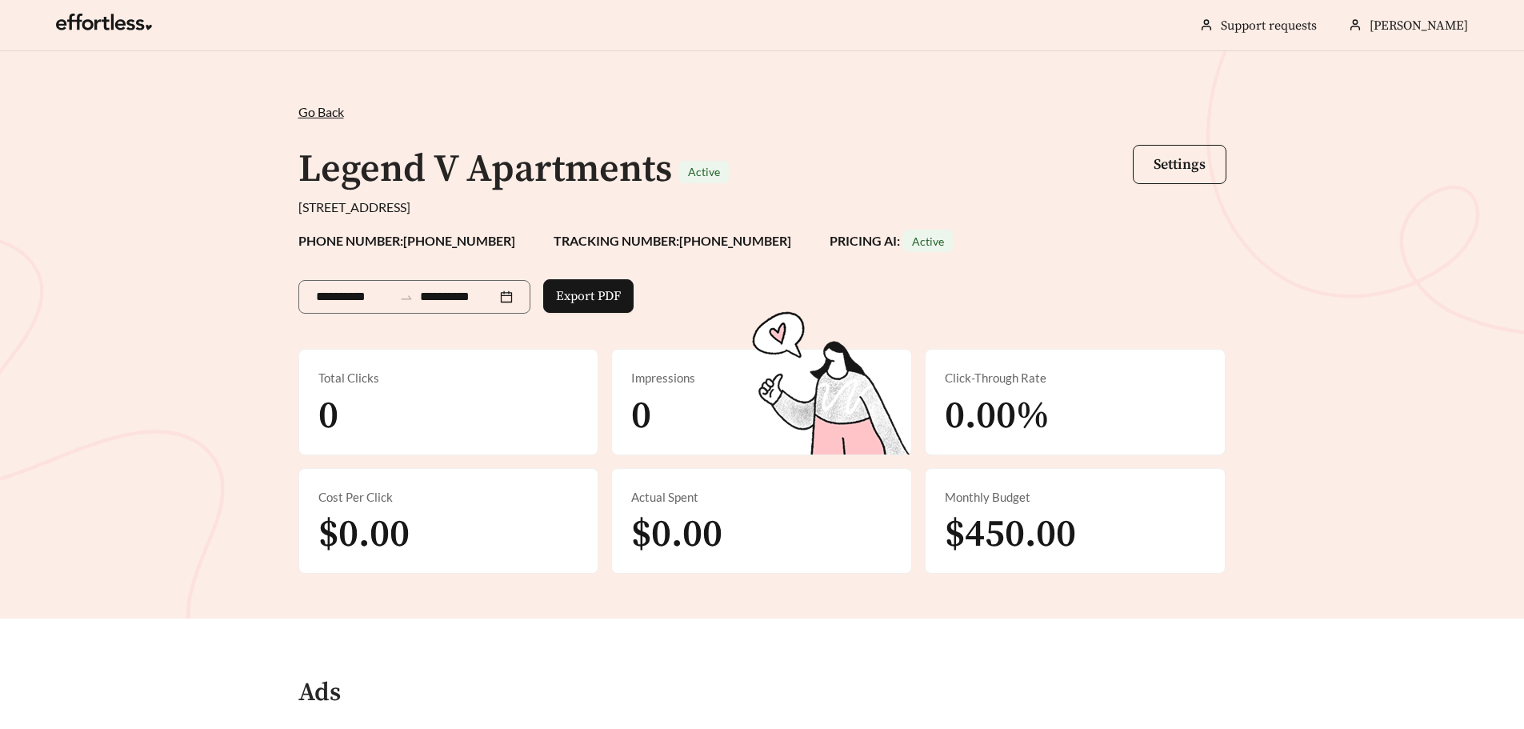
click at [316, 110] on span "Go Back" at bounding box center [321, 111] width 46 height 15
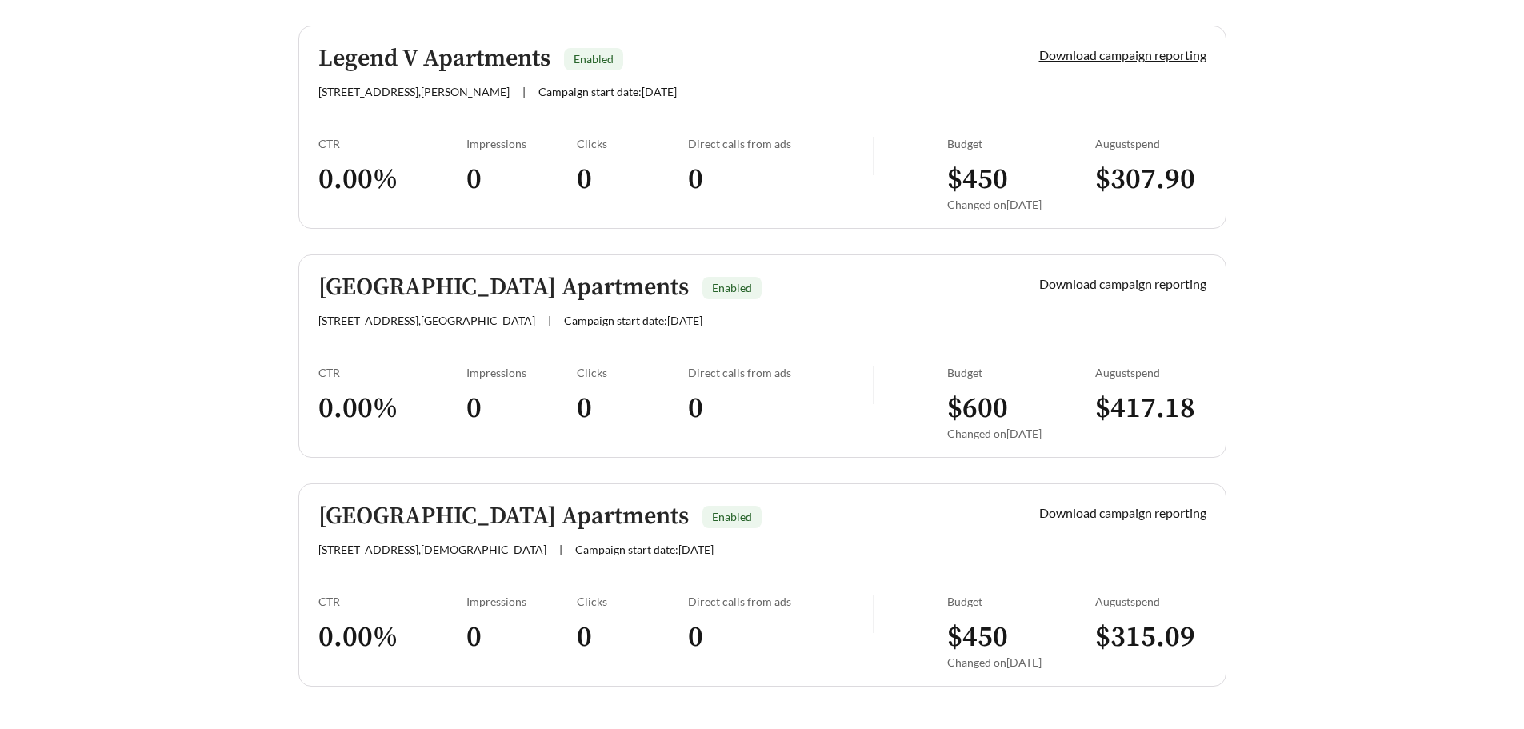
scroll to position [446, 0]
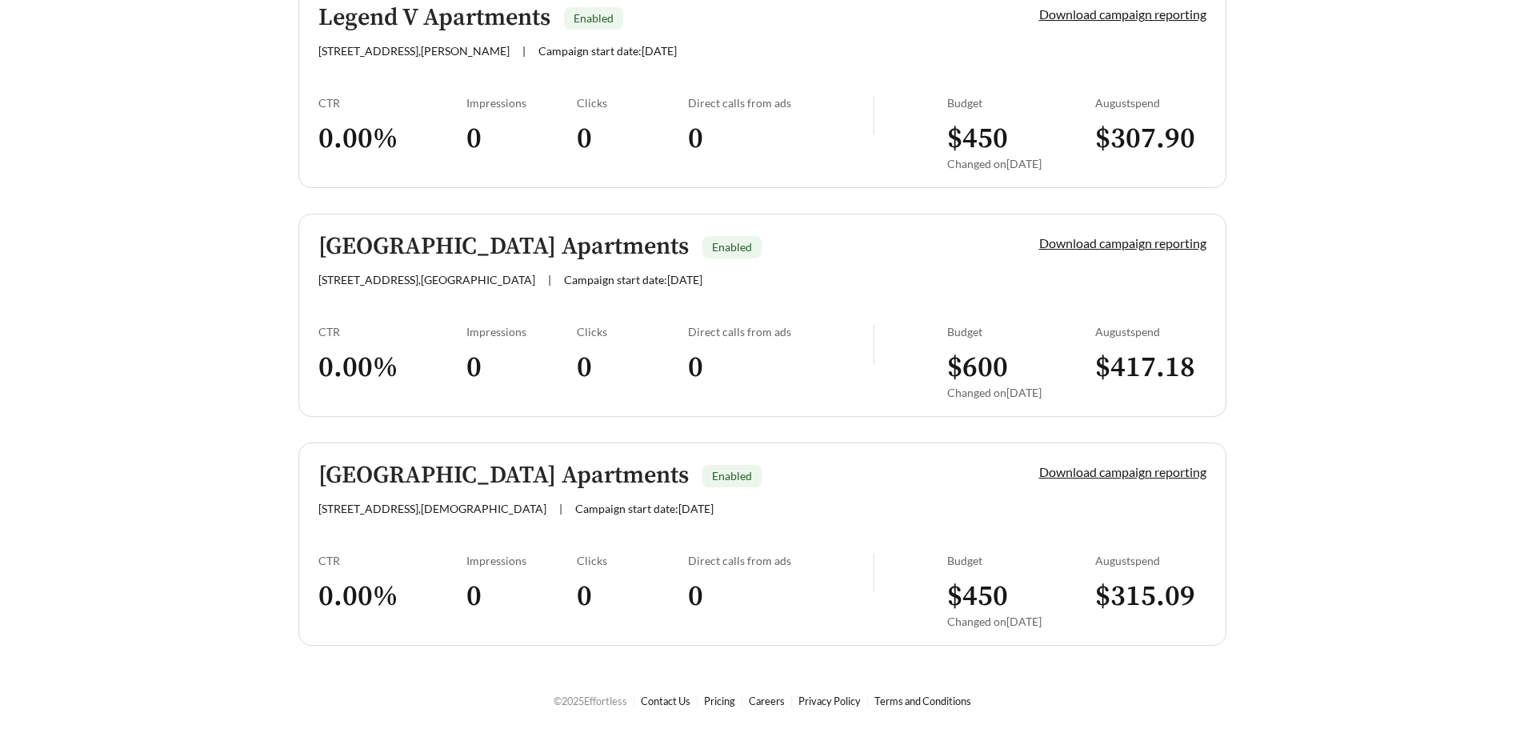
click at [533, 493] on div "[GEOGRAPHIC_DATA] Apartments Enabled [STREET_ADDRESS] | Campaign start date: [D…" at bounding box center [651, 489] width 667 height 53
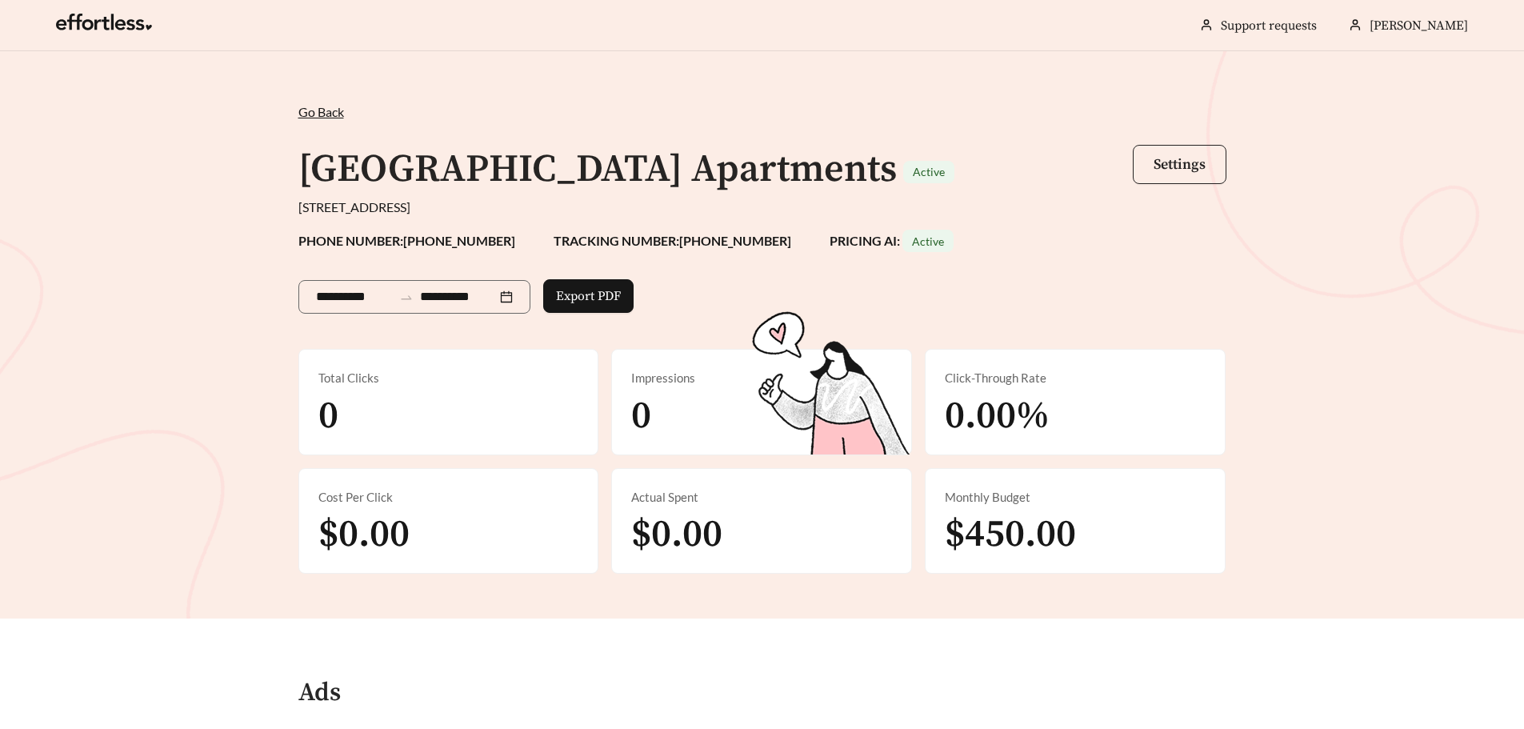
click at [1198, 165] on span "Settings" at bounding box center [1180, 164] width 52 height 18
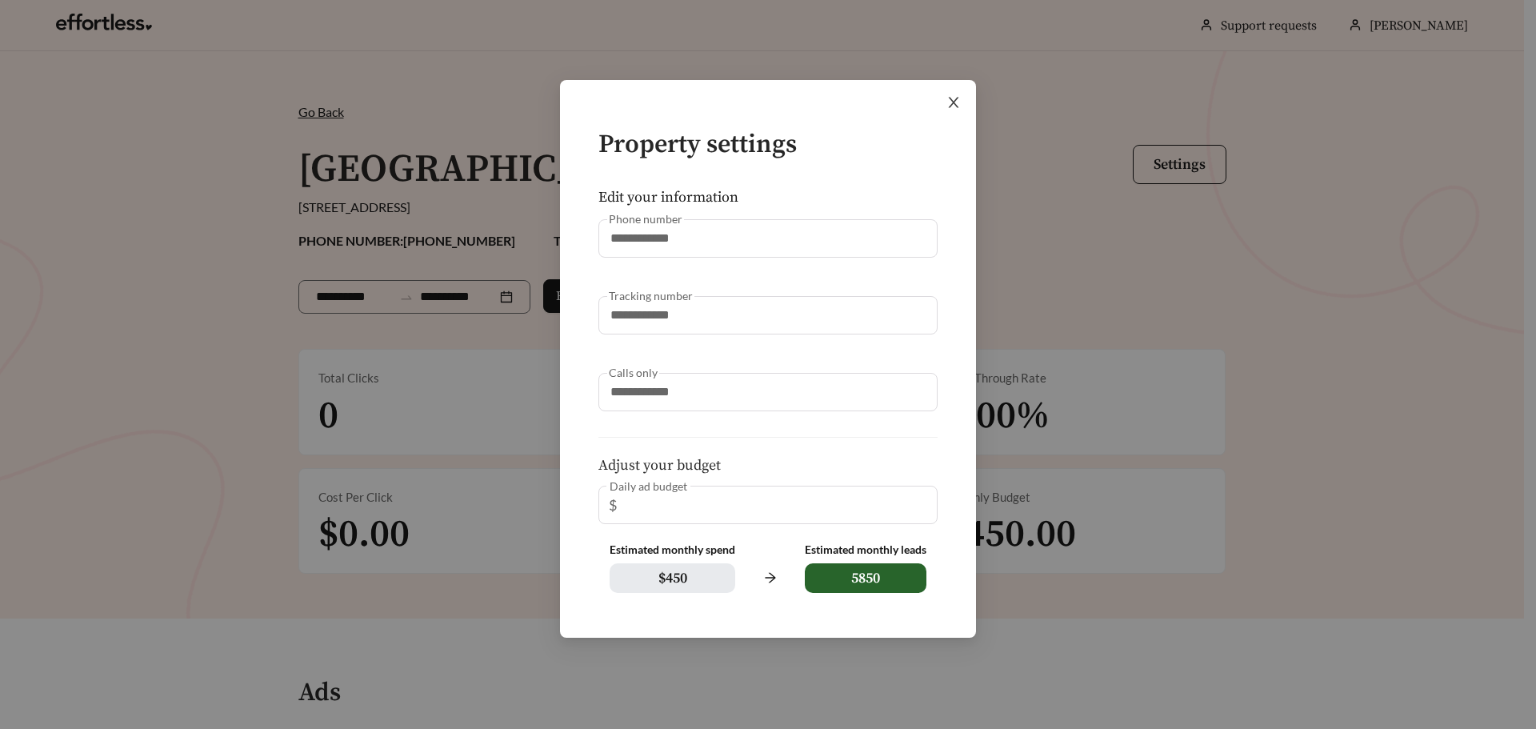
click at [955, 98] on icon "close" at bounding box center [954, 102] width 14 height 14
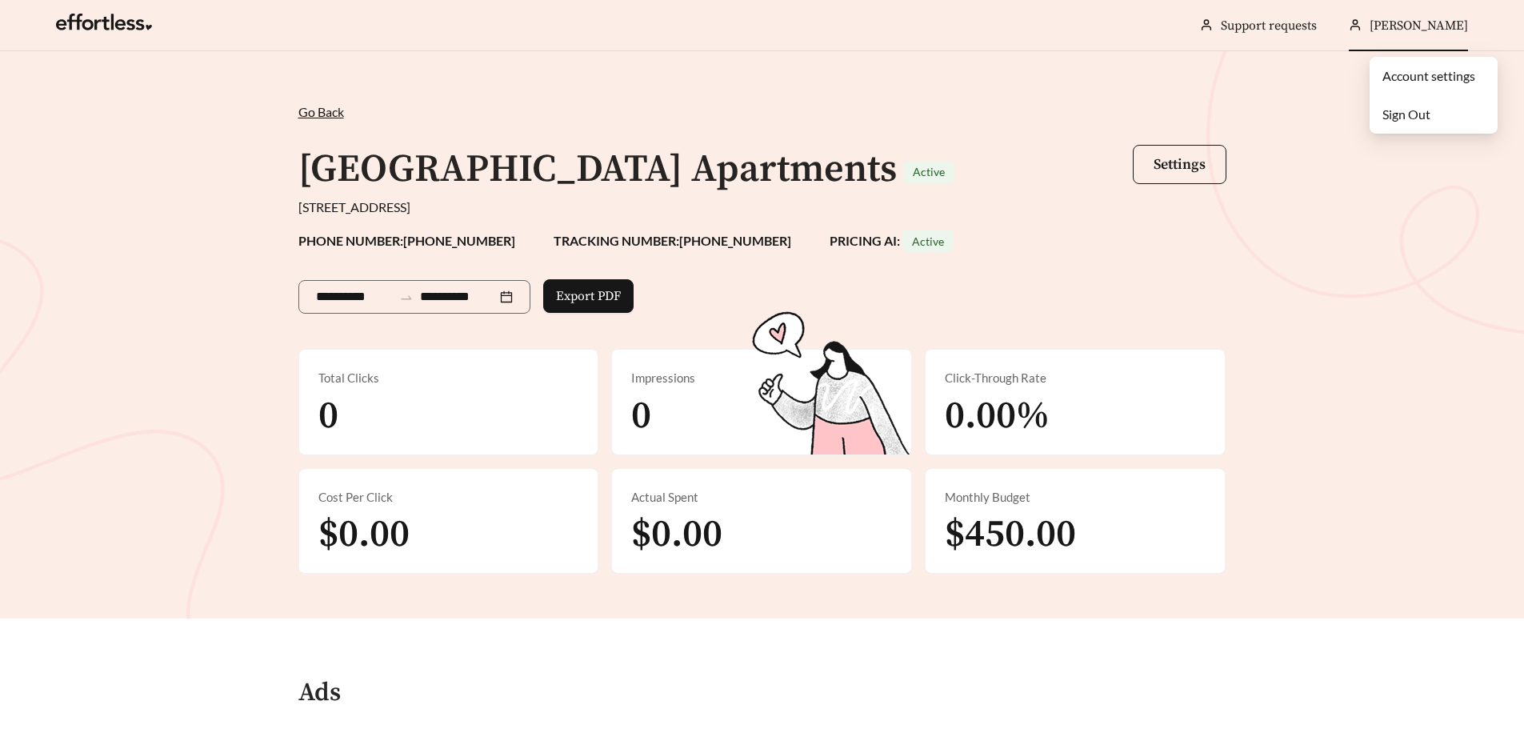
click at [1442, 19] on span "[PERSON_NAME]" at bounding box center [1419, 26] width 98 height 16
click at [1439, 76] on link "Account settings" at bounding box center [1429, 75] width 93 height 15
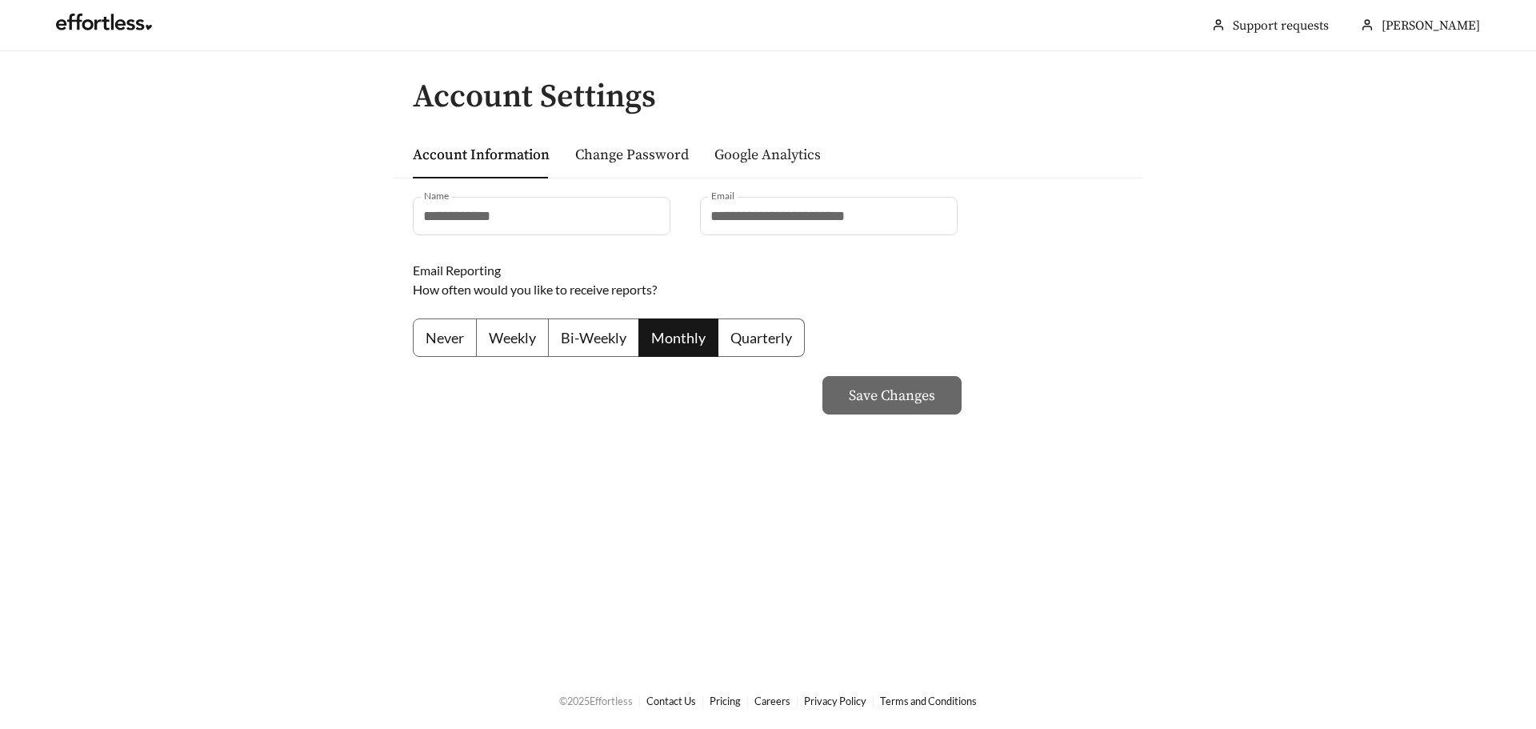
click at [782, 163] on link "Google Analytics" at bounding box center [768, 155] width 106 height 18
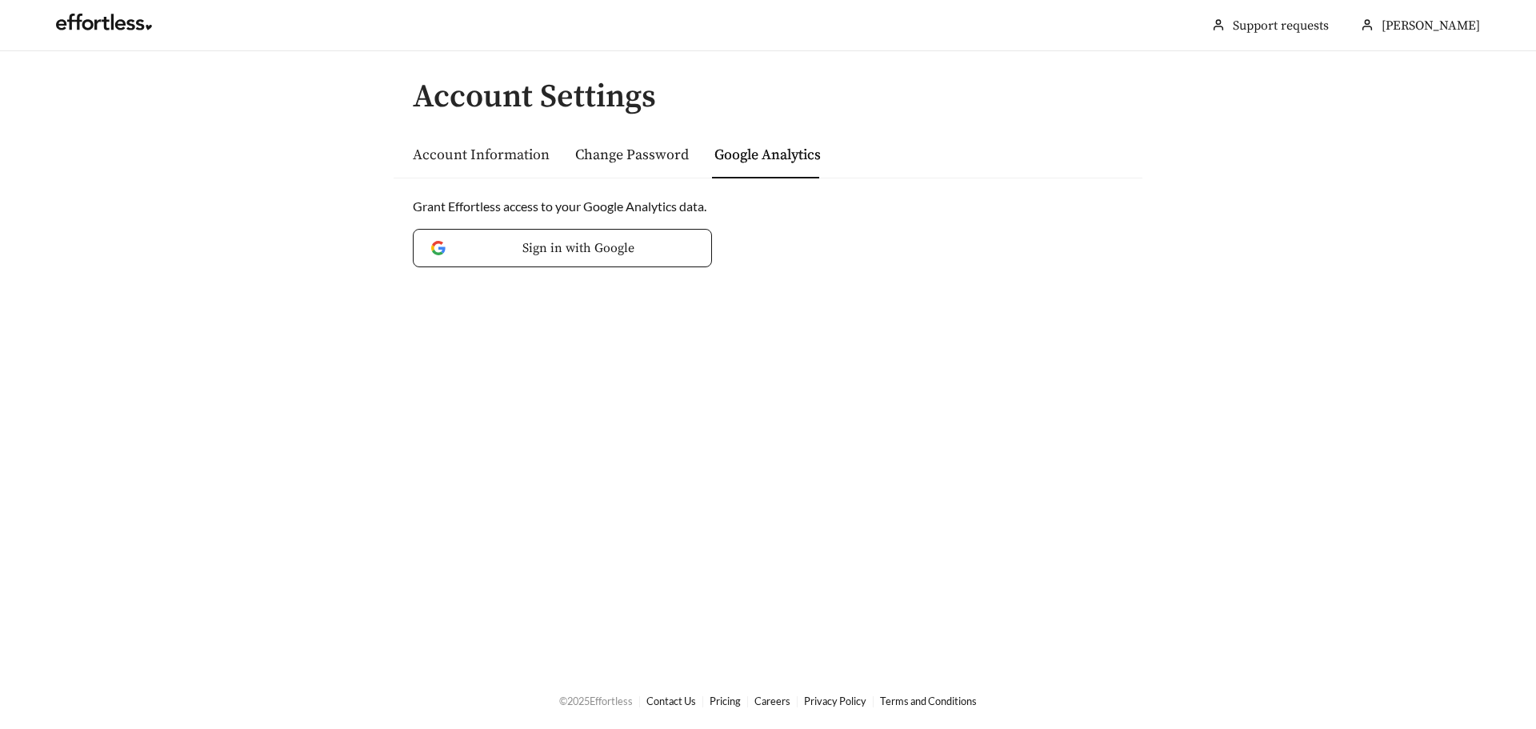
click at [491, 157] on link "Account Information" at bounding box center [481, 155] width 137 height 18
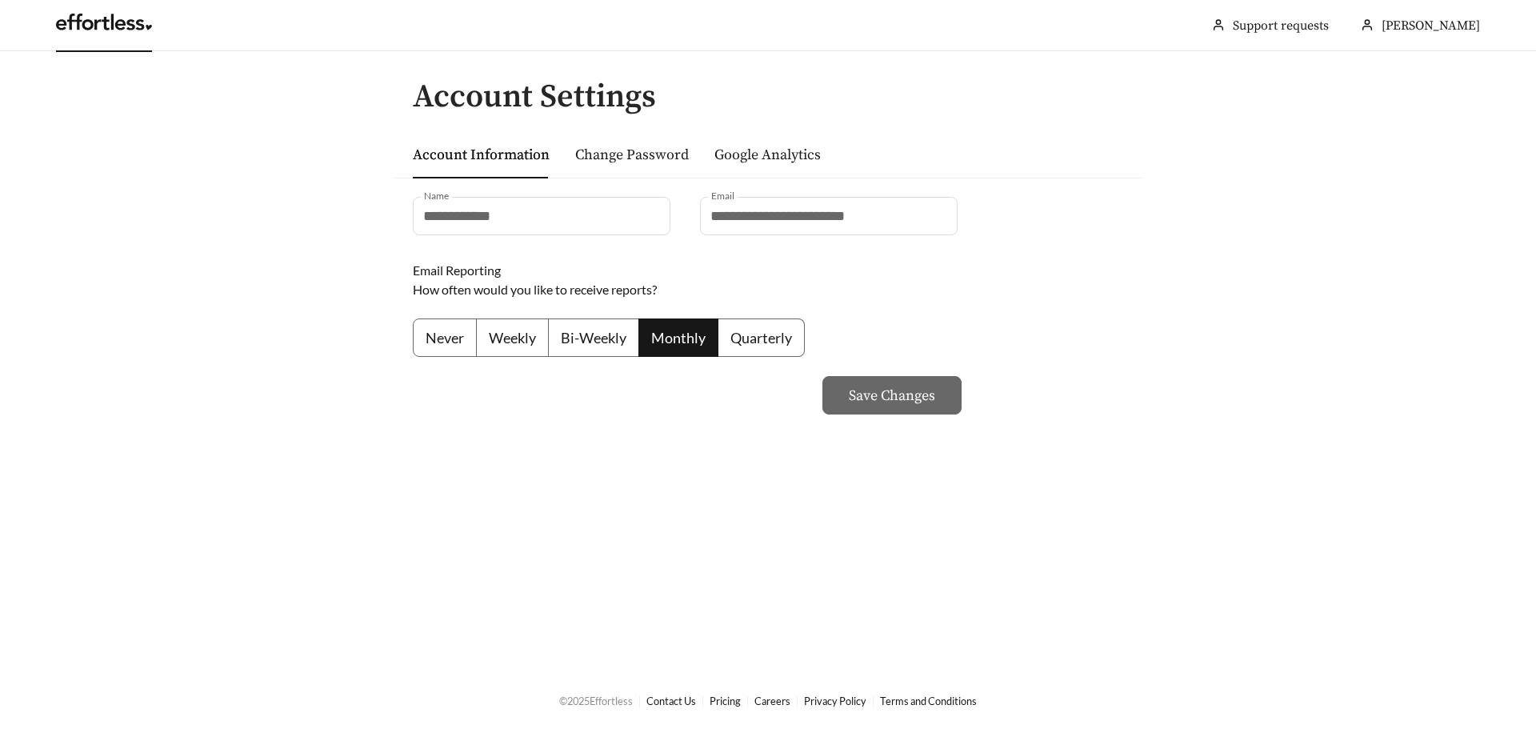
click at [116, 22] on link at bounding box center [104, 26] width 96 height 16
